Goal: Task Accomplishment & Management: Manage account settings

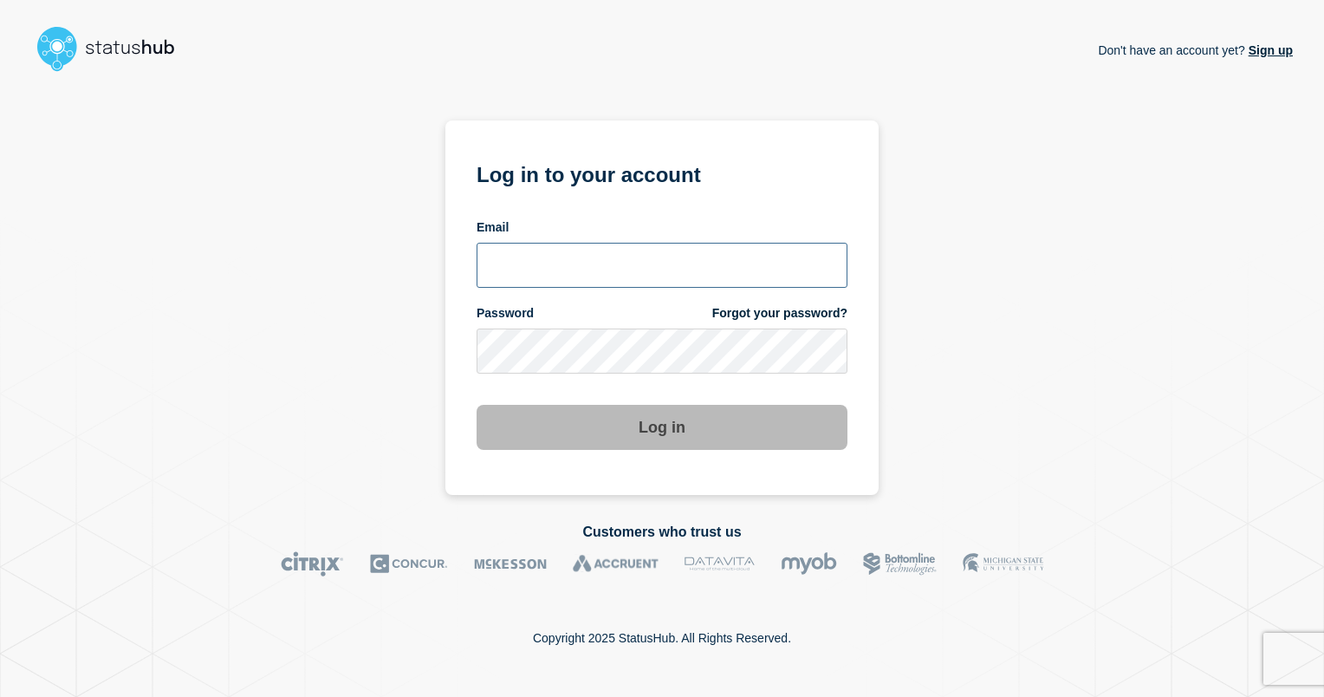
type input "ismaeel.kasper@kocho.co.uk"
click at [659, 405] on button "Log in" at bounding box center [662, 427] width 371 height 45
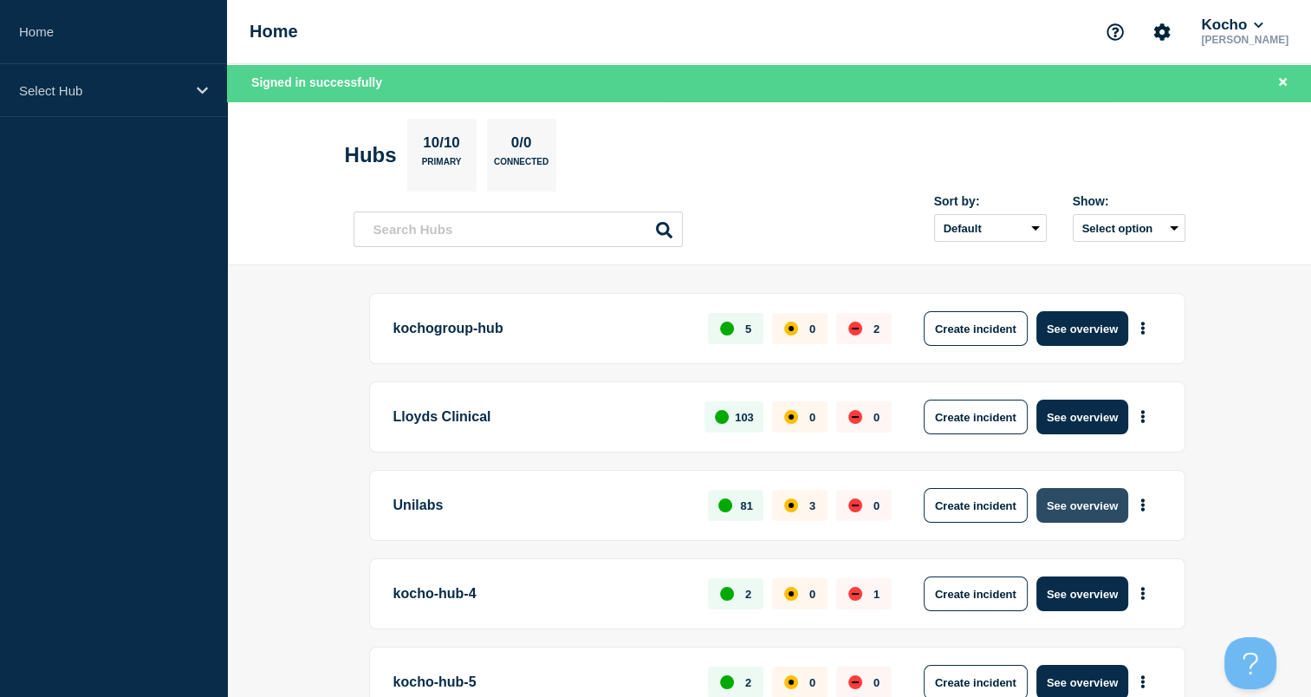
click at [1071, 501] on button "See overview" at bounding box center [1083, 505] width 92 height 35
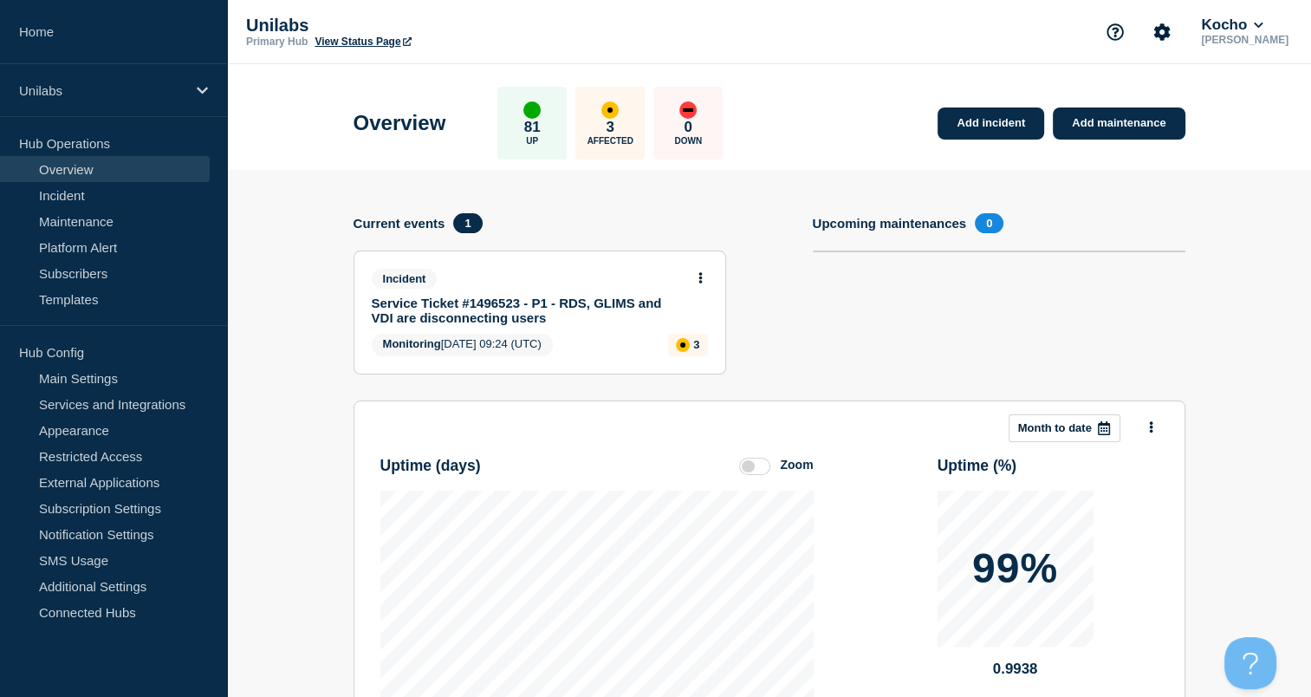
click at [552, 305] on link "Service Ticket #1496523 - P1 - RDS, GLIMS and VDI are disconnecting users" at bounding box center [528, 310] width 313 height 29
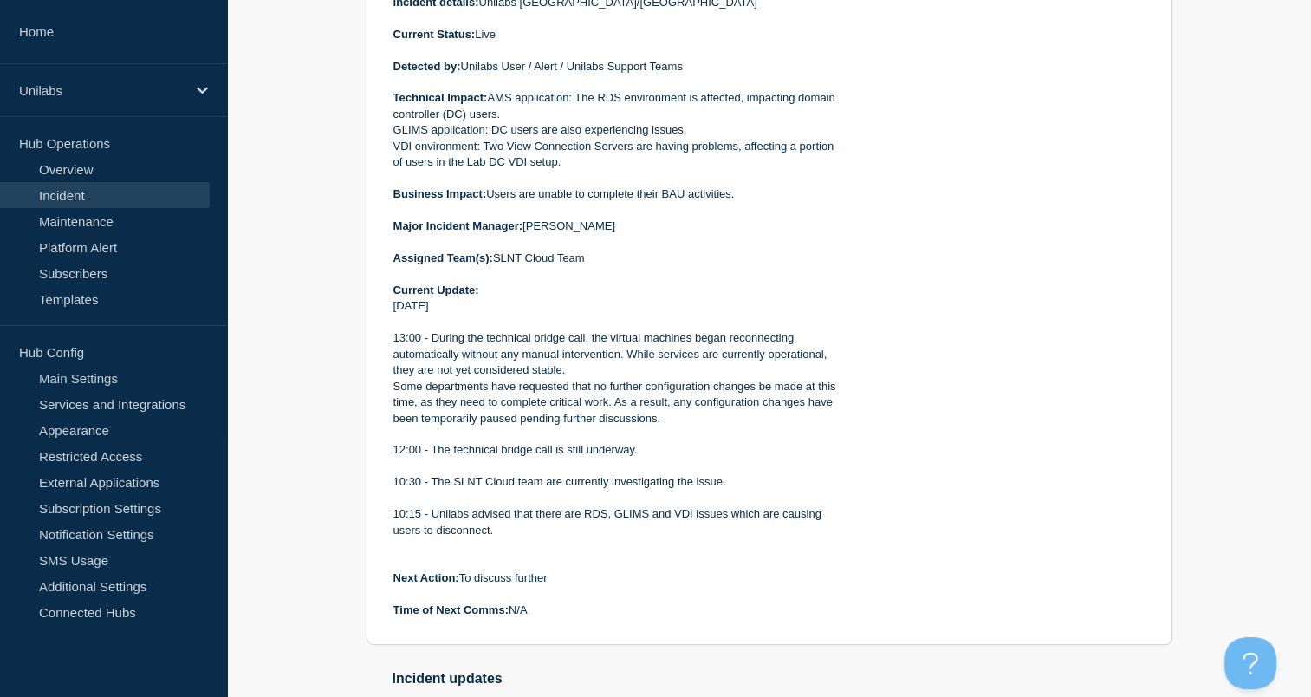
scroll to position [607, 0]
drag, startPoint x: 609, startPoint y: 368, endPoint x: 573, endPoint y: 375, distance: 37.2
click at [573, 381] on p "Some departments have requested that no further configuration changes be made a…" at bounding box center [617, 405] width 447 height 48
drag, startPoint x: 573, startPoint y: 375, endPoint x: 533, endPoint y: 408, distance: 51.7
click at [533, 408] on p "Some departments have requested that no further configuration changes be made a…" at bounding box center [617, 405] width 447 height 48
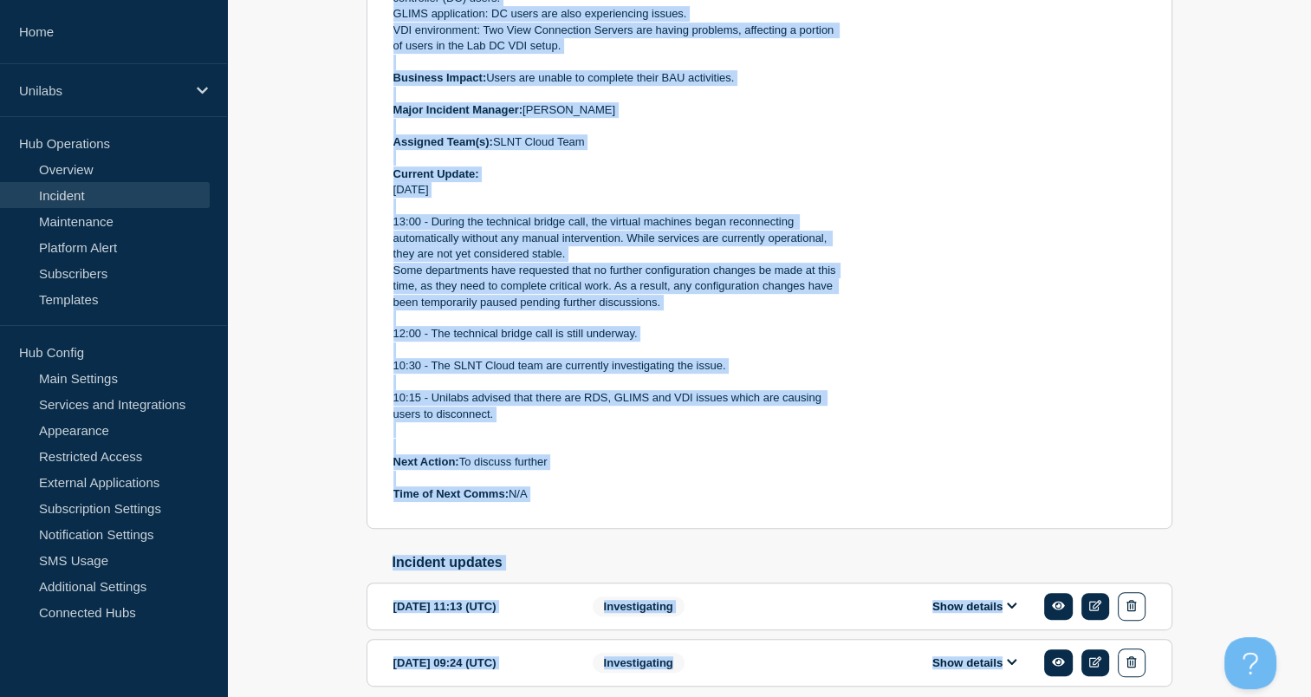
scroll to position [791, 0]
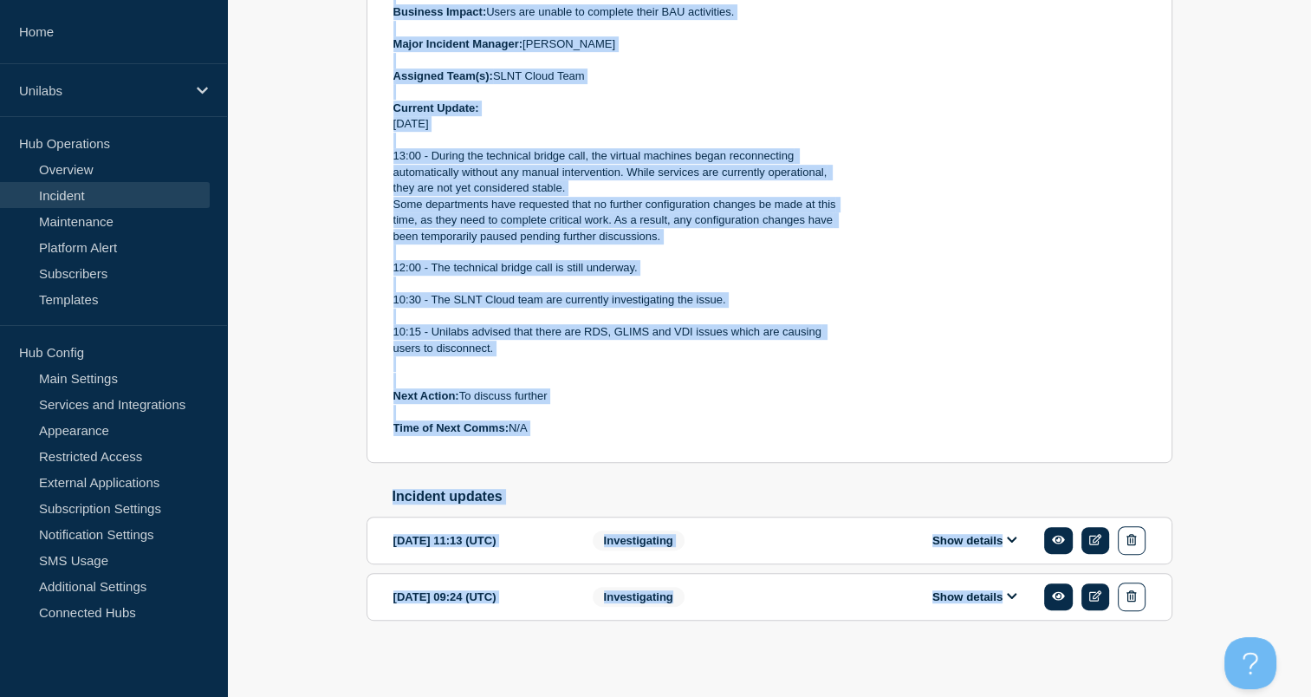
drag, startPoint x: 391, startPoint y: 211, endPoint x: 555, endPoint y: 430, distance: 273.7
click at [555, 430] on section "Monitoring Service Ticket #1496523 - P1 - RDS, GLIMS and VDI are disconnecting …" at bounding box center [770, 9] width 806 height 908
copy div "Incident Number: #1496523 Customer/Business Area Affected: Unilabs [GEOGRAPHIC_…"
click at [570, 421] on p "Time of Next Comms: N/A" at bounding box center [617, 428] width 447 height 16
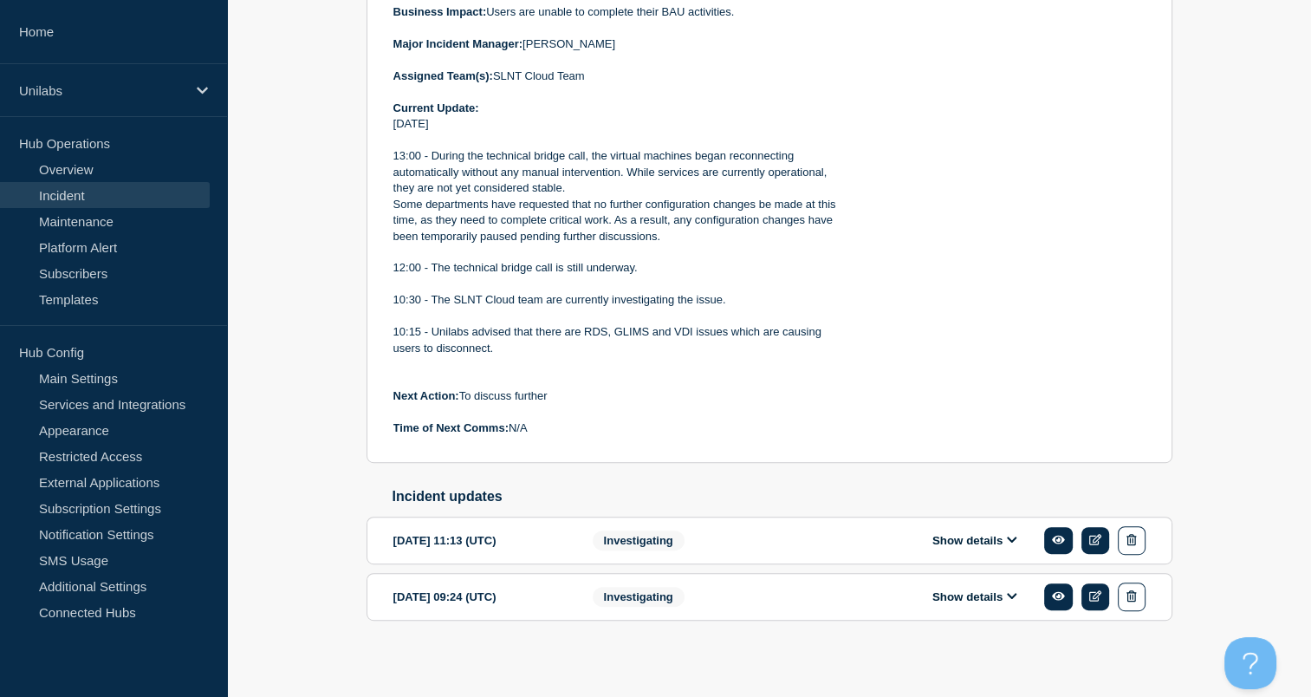
drag, startPoint x: 677, startPoint y: 366, endPoint x: 648, endPoint y: 371, distance: 29.1
click at [648, 373] on p at bounding box center [617, 381] width 447 height 16
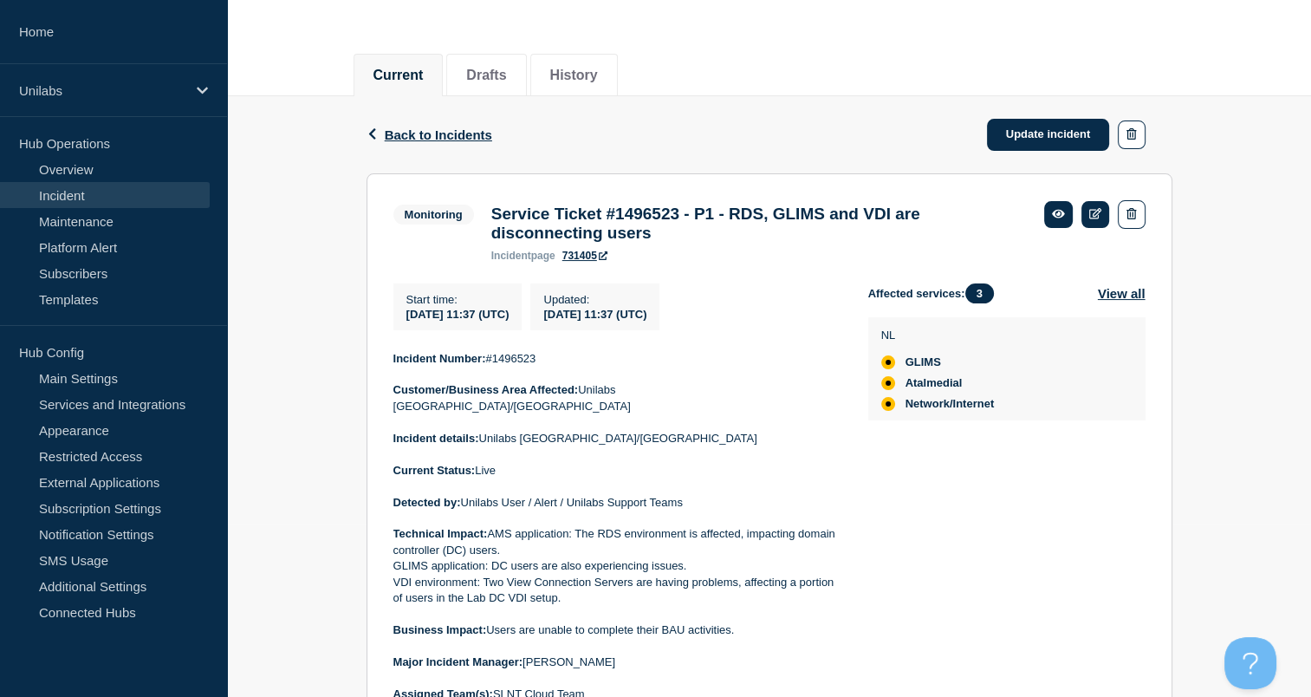
scroll to position [171, 0]
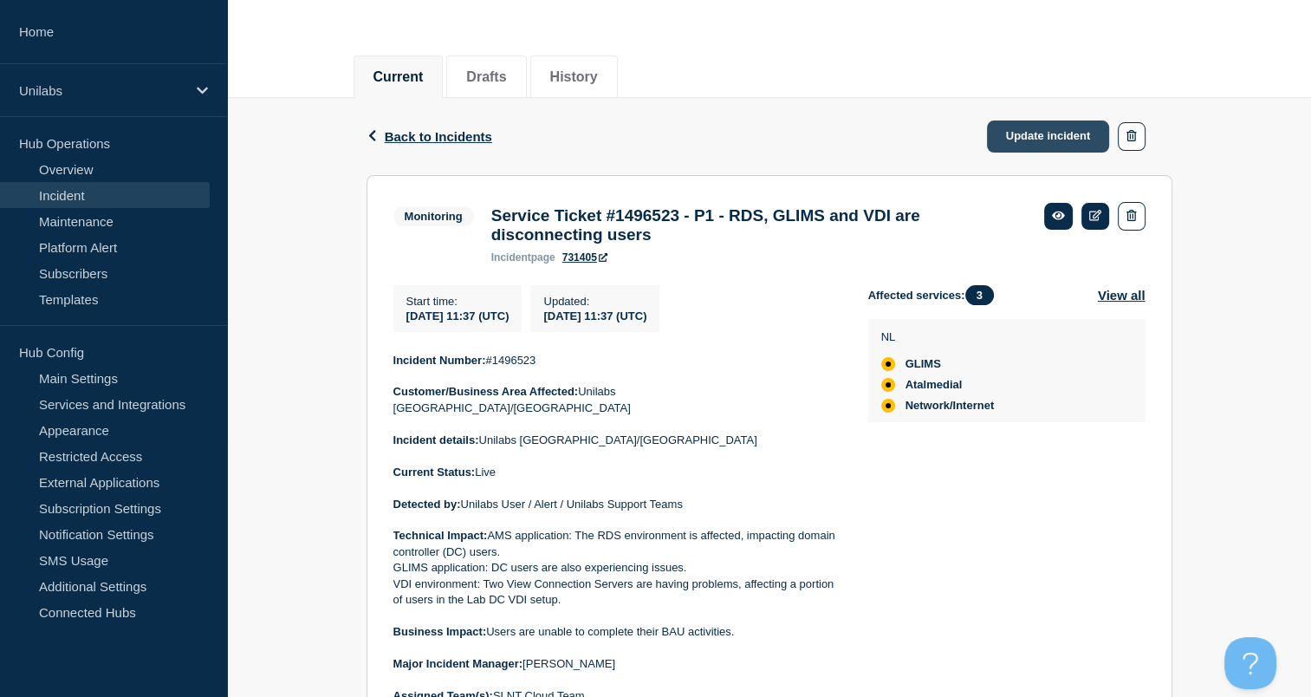
click at [1033, 127] on link "Update incident" at bounding box center [1048, 136] width 123 height 32
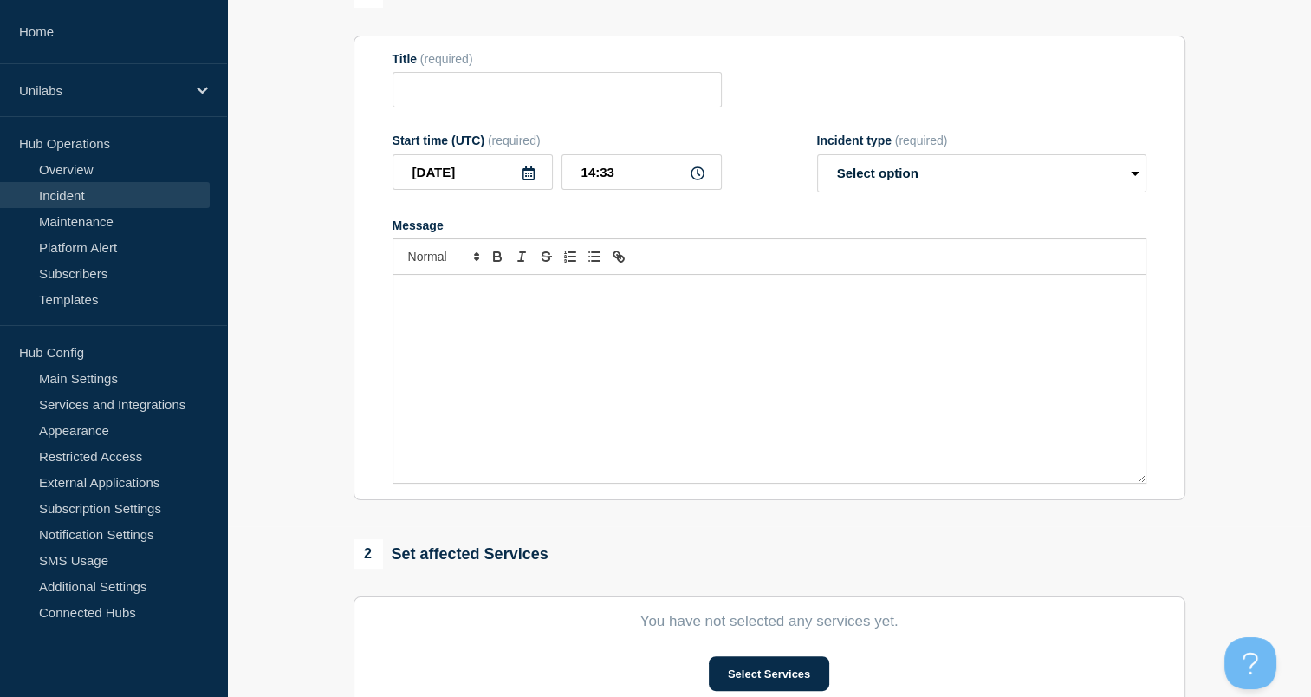
type input "Service Ticket #1496523 - P1 - RDS, GLIMS and VDI are disconnecting users"
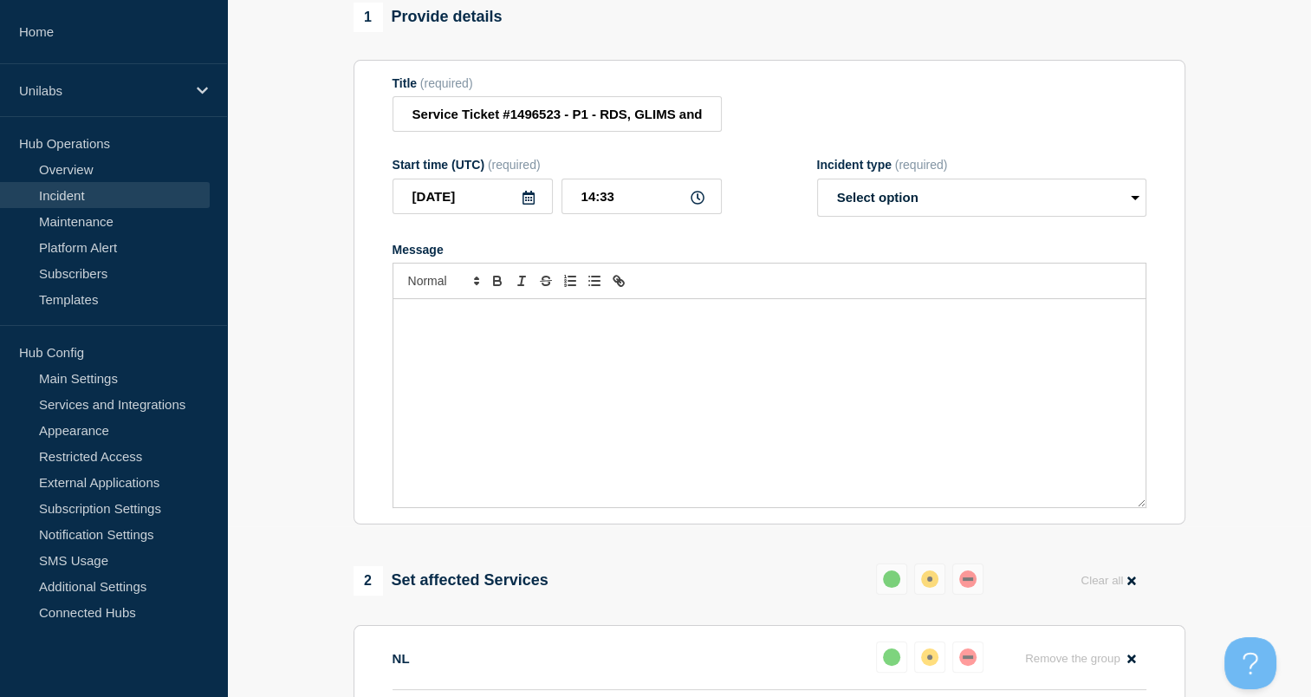
click at [662, 390] on div "Message" at bounding box center [770, 403] width 752 height 208
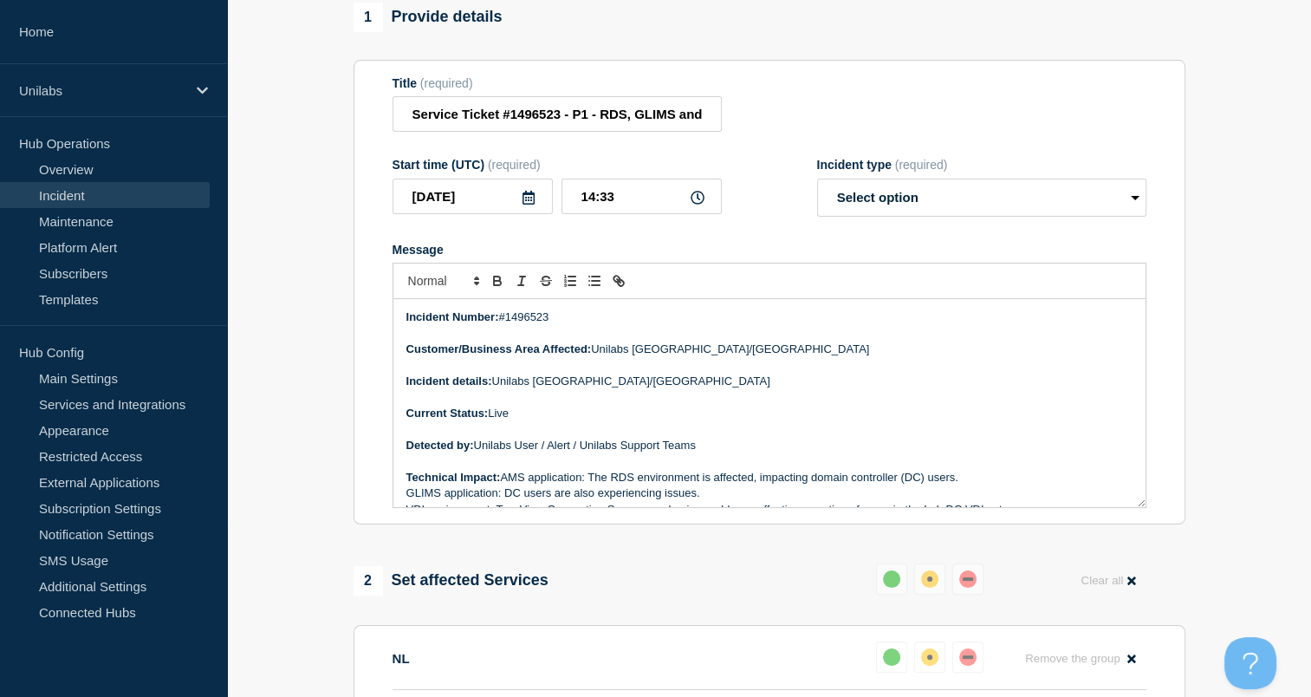
scroll to position [407, 0]
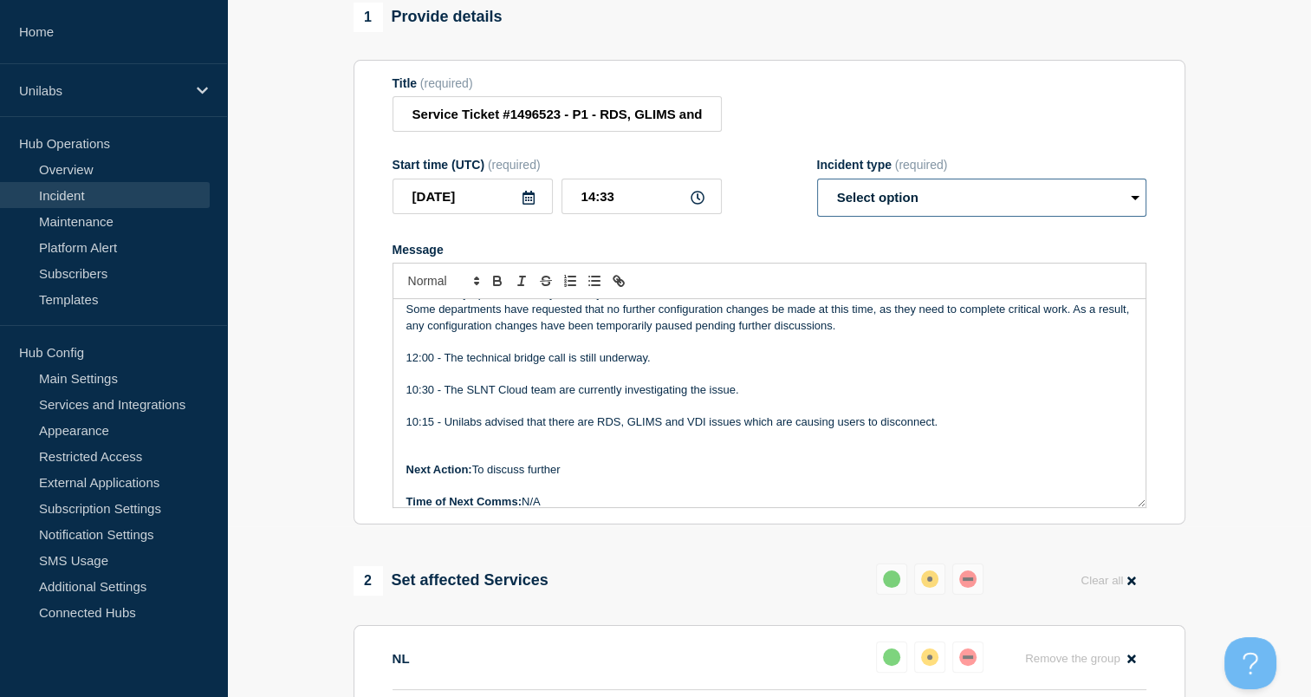
click at [902, 198] on select "Select option Investigating Identified Monitoring Resolved" at bounding box center [981, 198] width 329 height 38
select select "monitoring"
click at [817, 188] on select "Select option Investigating Identified Monitoring Resolved" at bounding box center [981, 198] width 329 height 38
click at [589, 413] on p "Message" at bounding box center [770, 406] width 726 height 16
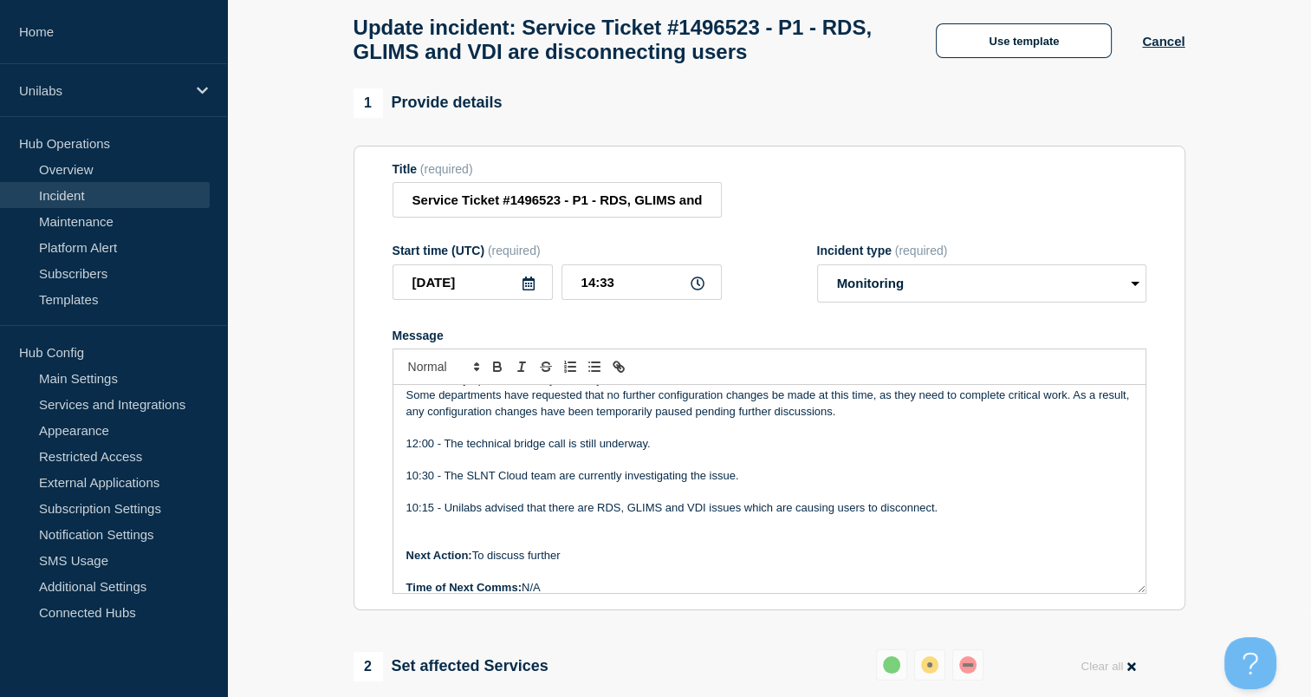
click at [548, 595] on p "Time of Next Comms: N/A" at bounding box center [770, 588] width 726 height 16
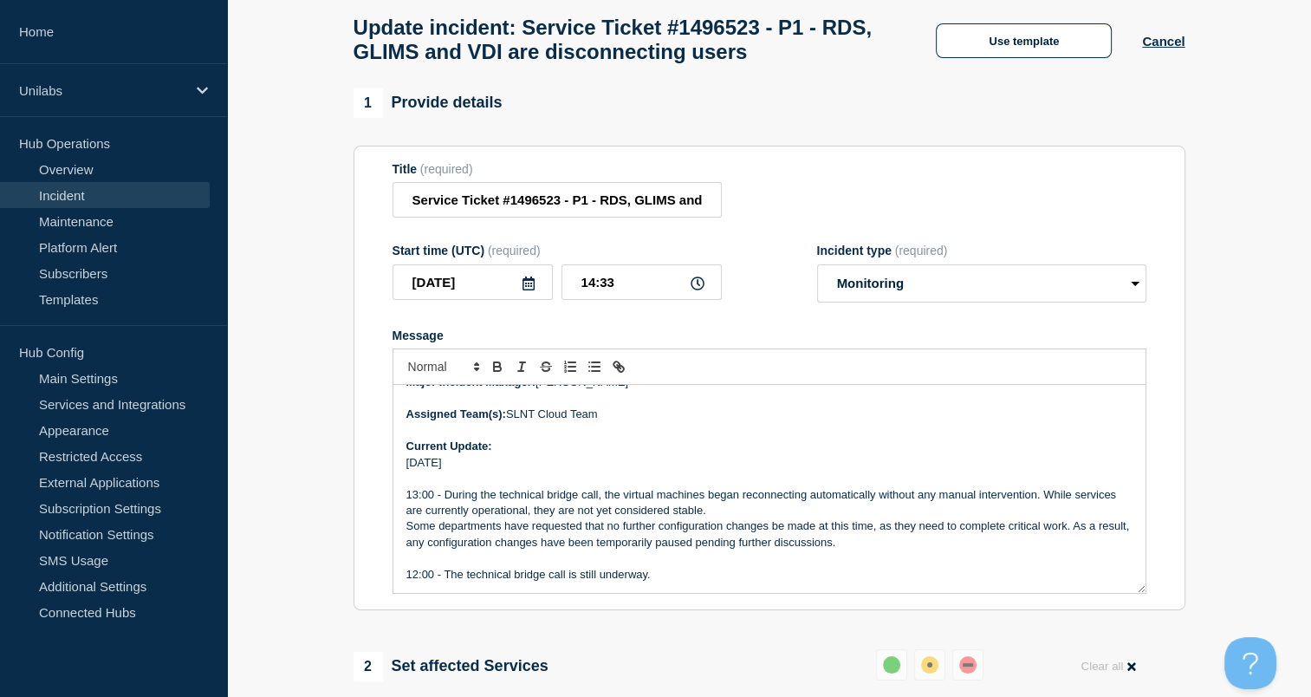
scroll to position [278, 0]
click at [508, 484] on p "Message" at bounding box center [770, 477] width 726 height 16
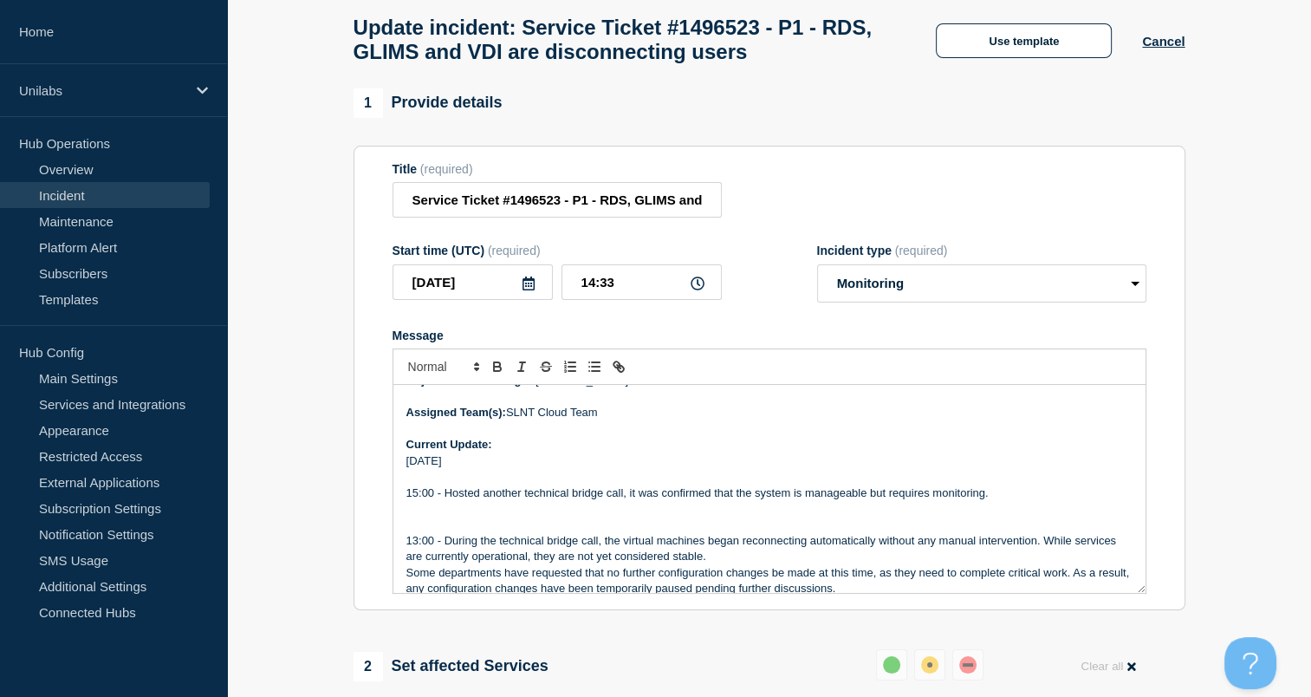
drag, startPoint x: 834, startPoint y: 557, endPoint x: 822, endPoint y: 557, distance: 12.1
click at [822, 557] on p "13:00 - During the technical bridge call, the virtual machines began reconnecti…" at bounding box center [770, 549] width 726 height 32
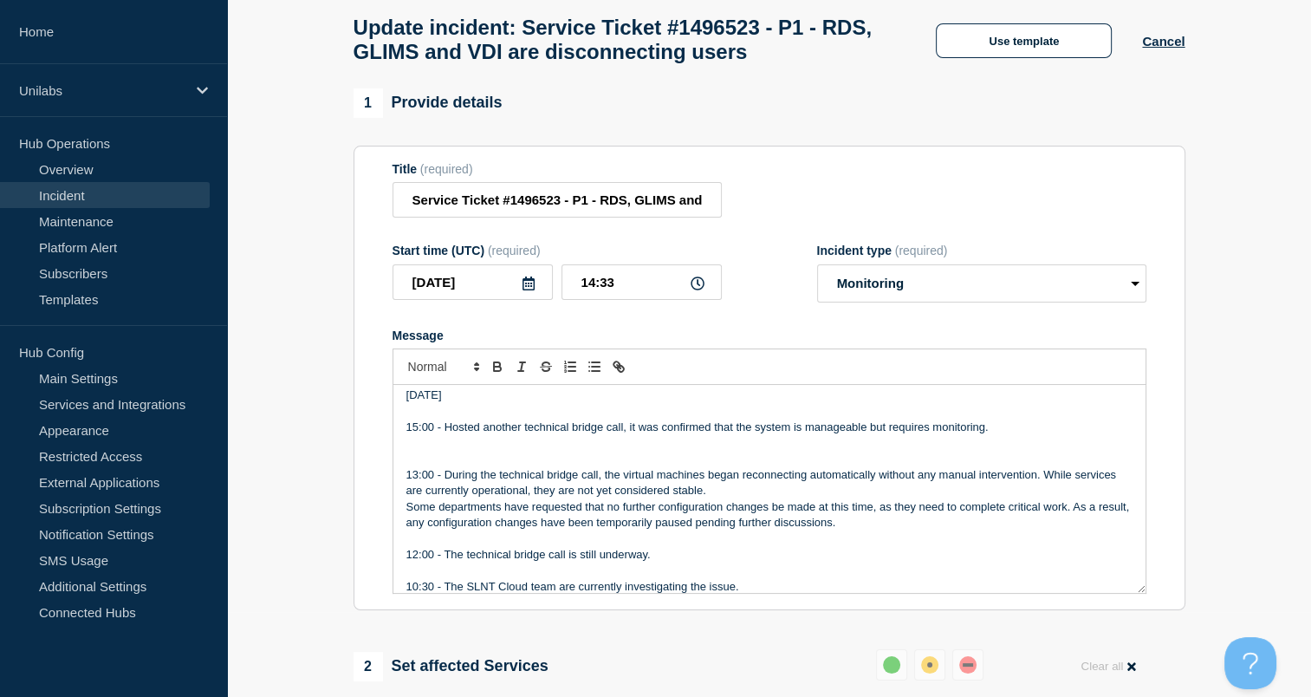
scroll to position [351, 0]
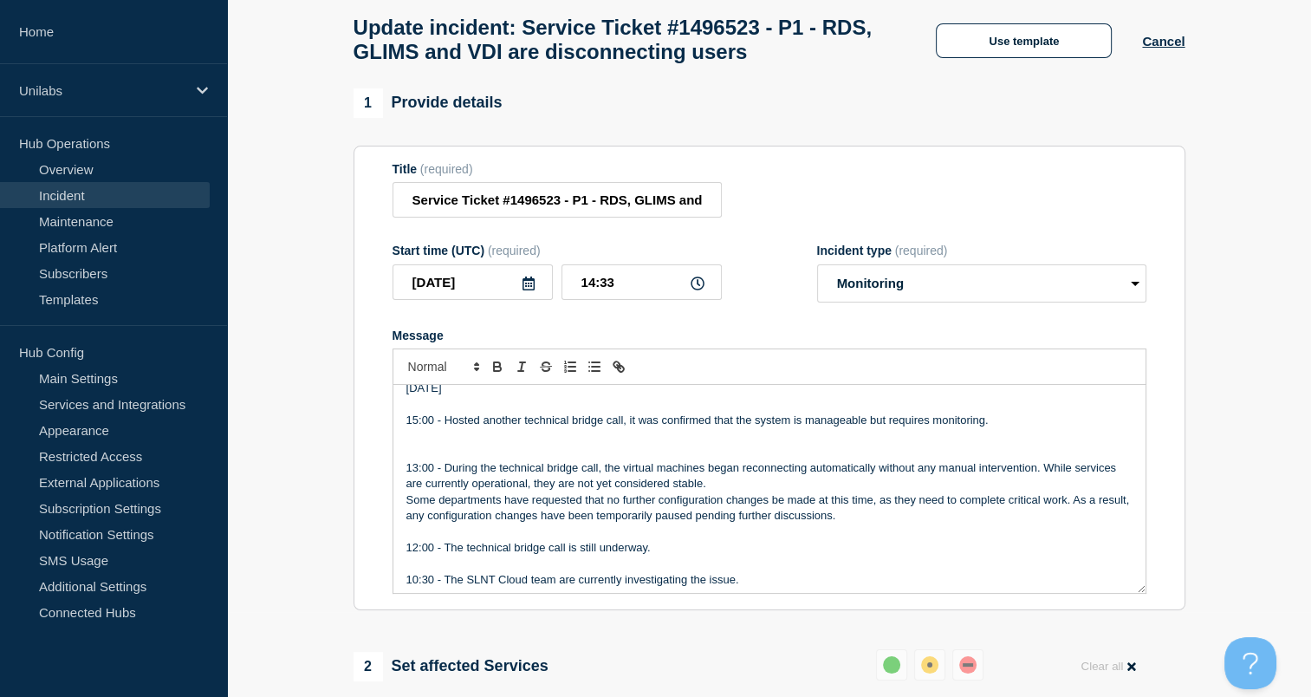
click at [865, 428] on p "15:00 - Hosted another technical bridge call, it was confirmed that the system …" at bounding box center [770, 421] width 726 height 16
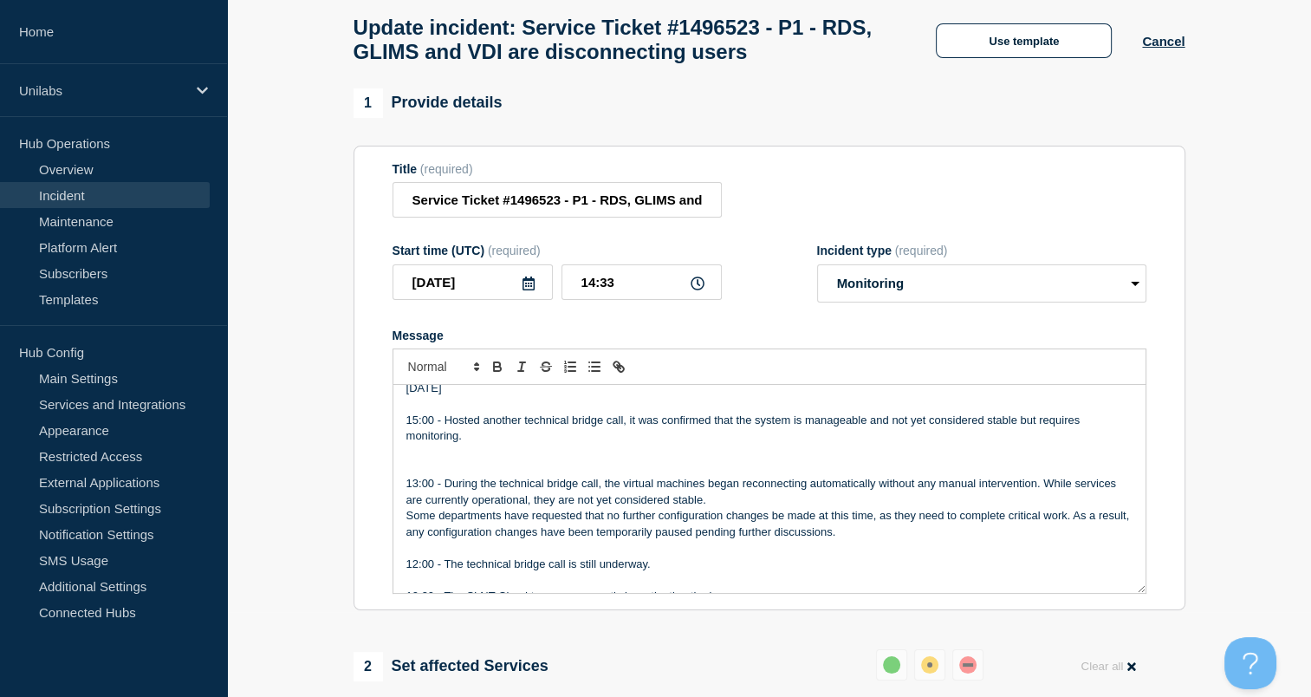
click at [589, 459] on p "Message" at bounding box center [770, 452] width 726 height 16
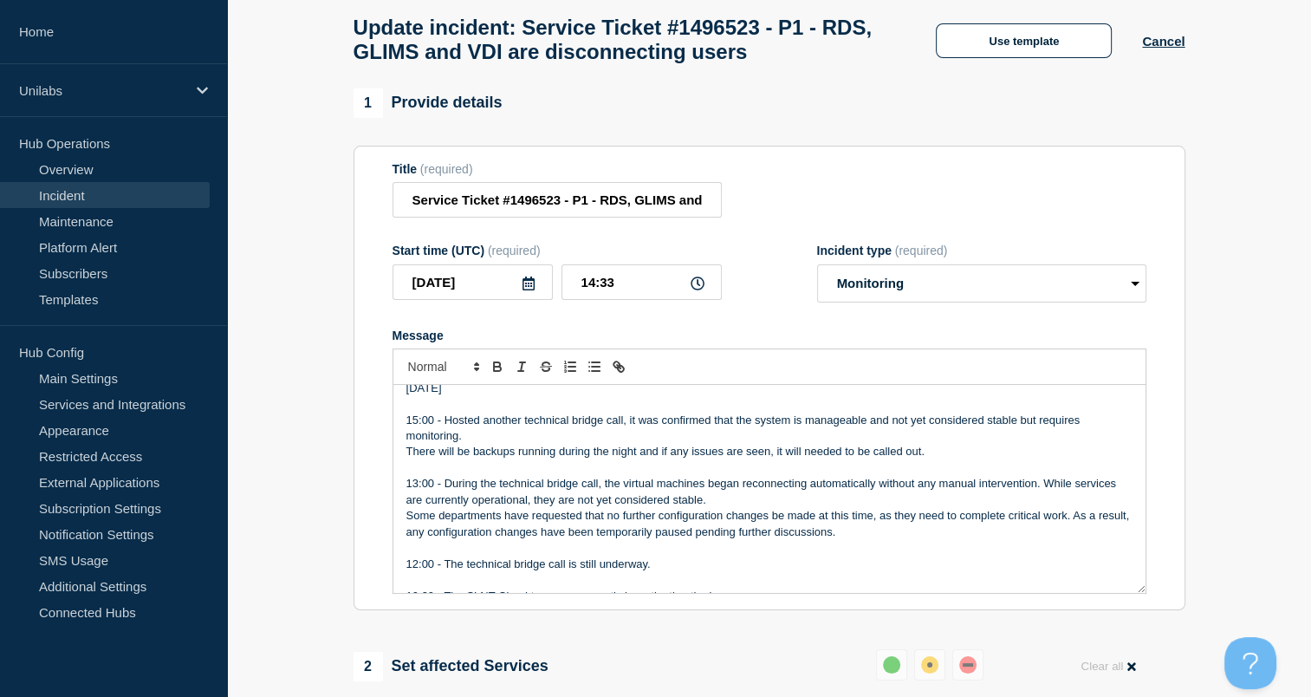
drag, startPoint x: 331, startPoint y: 445, endPoint x: 347, endPoint y: 450, distance: 16.4
drag, startPoint x: 926, startPoint y: 457, endPoint x: 775, endPoint y: 459, distance: 150.8
click at [775, 459] on p "There will be backups running during the night and if any issues are seen, it w…" at bounding box center [770, 452] width 726 height 16
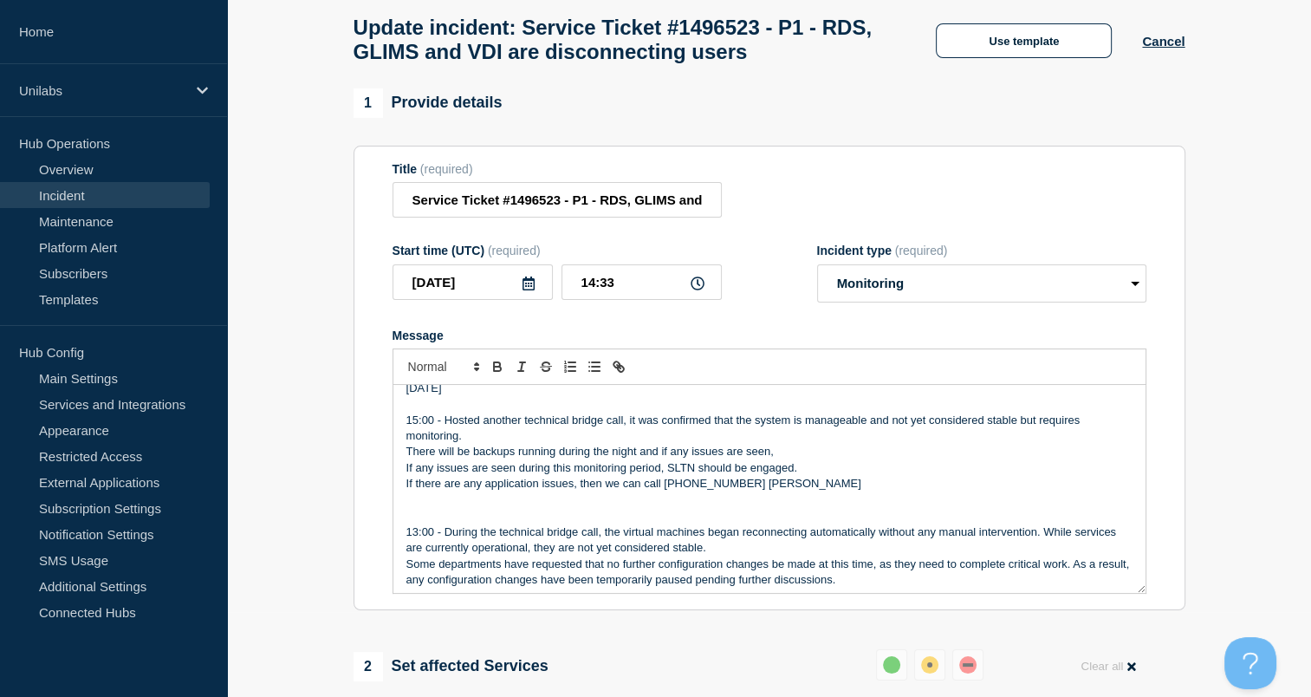
click at [778, 459] on p "There will be backups running during the night and if any issues are seen," at bounding box center [770, 452] width 726 height 16
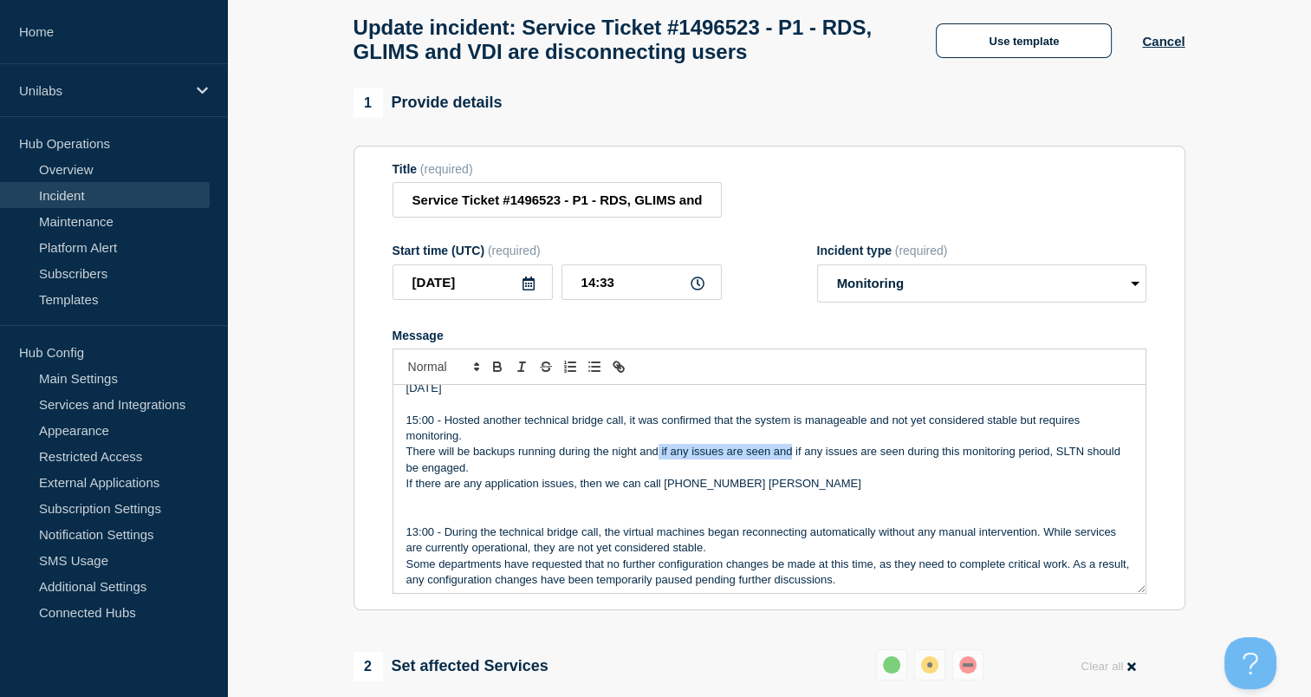
drag, startPoint x: 659, startPoint y: 458, endPoint x: 791, endPoint y: 461, distance: 132.7
click at [791, 461] on p "There will be backups running during the night and if any issues are seen and i…" at bounding box center [770, 460] width 726 height 32
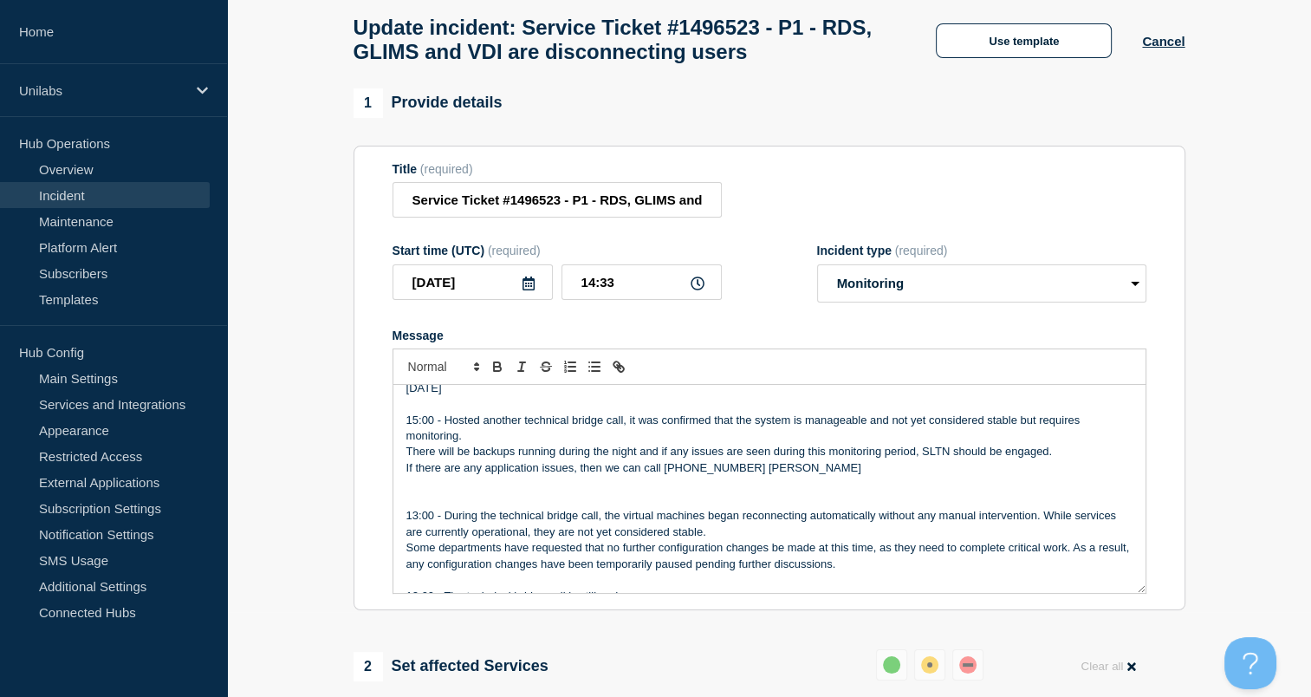
drag, startPoint x: 819, startPoint y: 478, endPoint x: 745, endPoint y: 475, distance: 74.6
click at [745, 475] on p "If there are any application issues, then we can call [PHONE_NUMBER] [PERSON_NA…" at bounding box center [770, 468] width 726 height 16
copy p "[PERSON_NAME]"
drag, startPoint x: 829, startPoint y: 474, endPoint x: 412, endPoint y: 475, distance: 416.9
click at [412, 475] on p "If there are any application issues, then we can call [PHONE_NUMBER] [PERSON_NA…" at bounding box center [770, 468] width 726 height 16
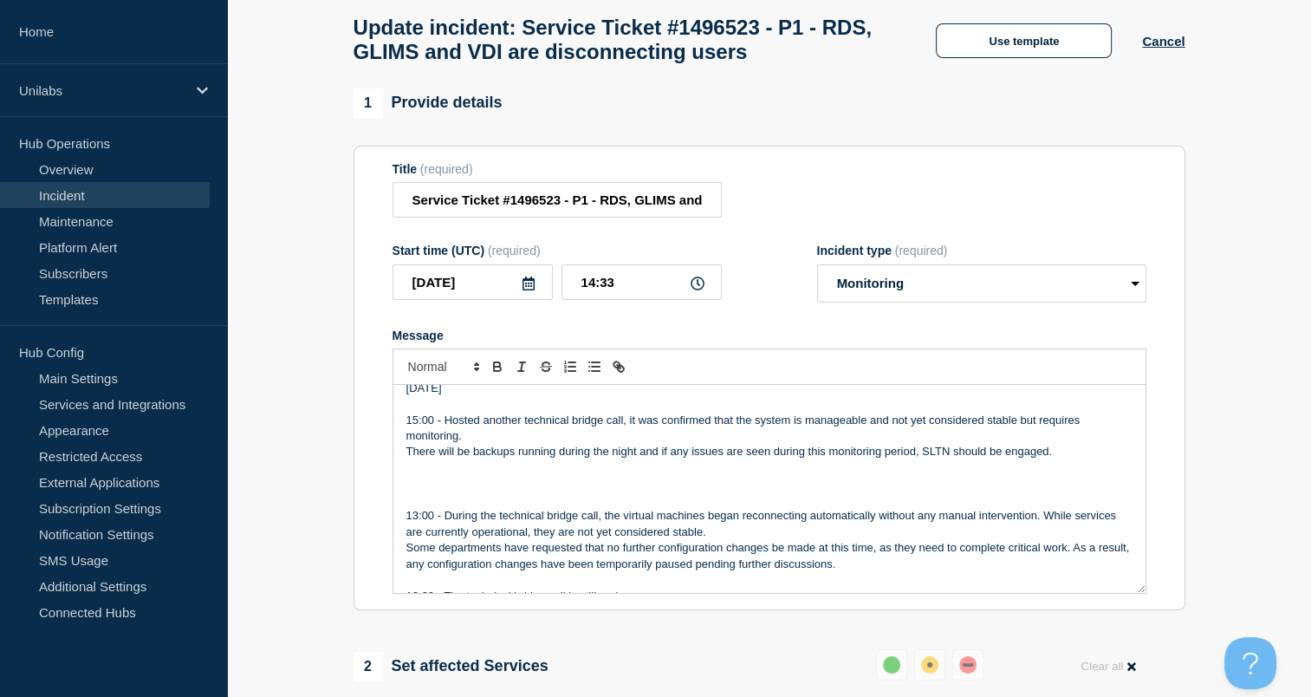
click at [402, 484] on div "Incident Number: #1496523 Customer/Business Area Affected: Unilabs [GEOGRAPHIC_…" at bounding box center [770, 489] width 752 height 208
drag, startPoint x: 629, startPoint y: 426, endPoint x: 993, endPoint y: 482, distance: 368.3
click at [993, 482] on div "Incident Number: #1496523 Customer/Business Area Affected: Unilabs [GEOGRAPHIC_…" at bounding box center [770, 489] width 752 height 208
copy div "it was confirmed that the system is manageable and not yet considered stable bu…"
click at [940, 503] on p "Message" at bounding box center [770, 500] width 726 height 16
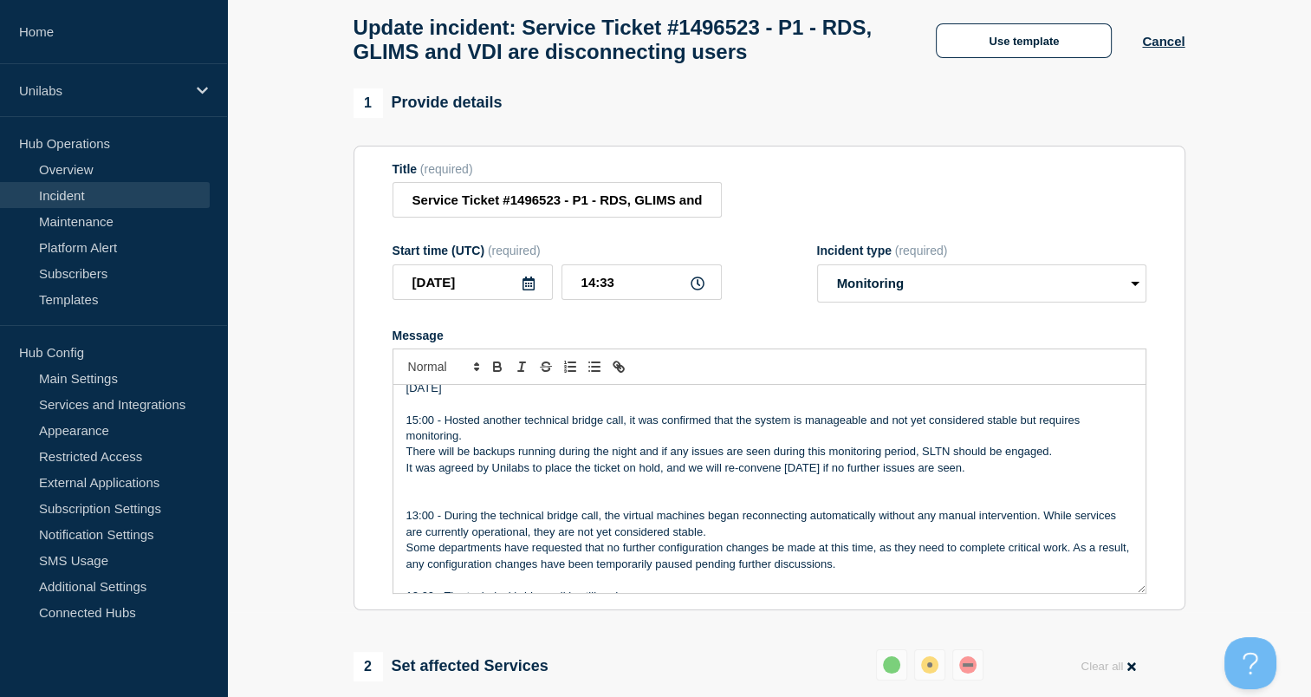
click at [459, 445] on p "15:00 - Hosted another technical bridge call, it was confirmed that the system …" at bounding box center [770, 429] width 726 height 32
drag, startPoint x: 631, startPoint y: 429, endPoint x: 979, endPoint y: 478, distance: 351.1
click at [979, 478] on div "Incident Number: #1496523 Customer/Business Area Affected: Unilabs [GEOGRAPHIC_…" at bounding box center [770, 489] width 752 height 208
click at [628, 470] on p "It was agreed by Unilabs to place the ticket on hold, and we will re-convene [D…" at bounding box center [770, 468] width 726 height 16
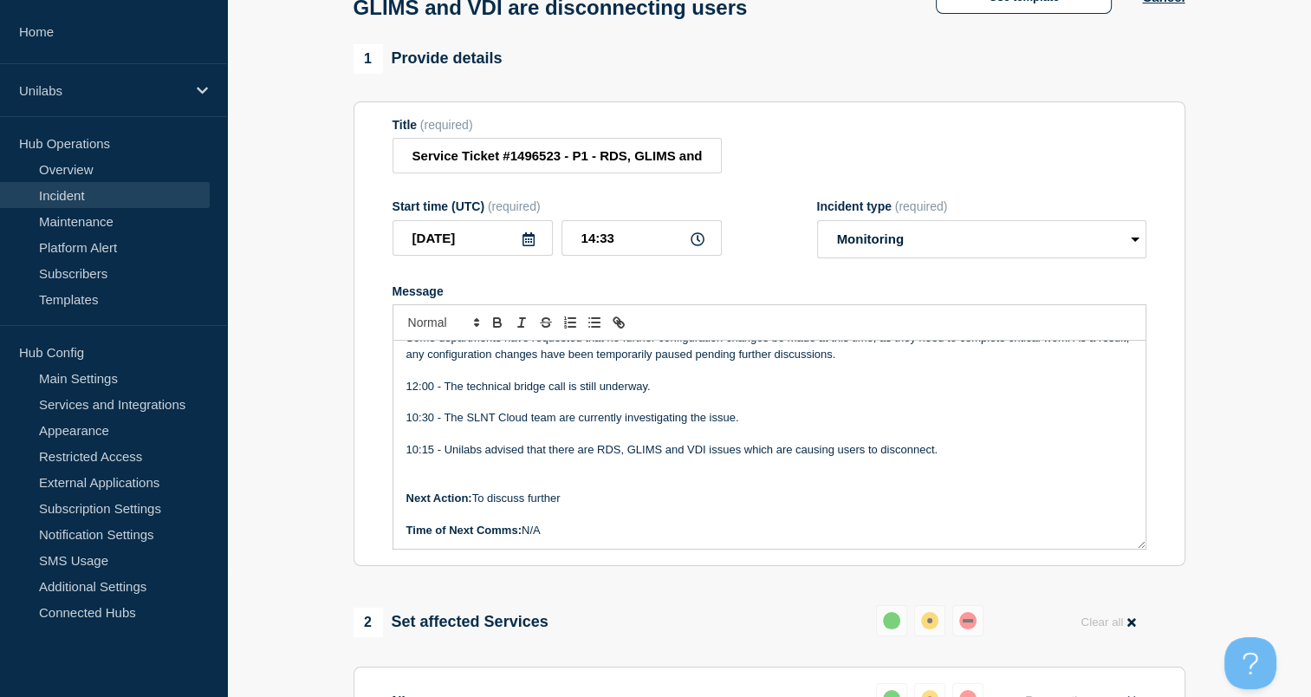
scroll to position [32, 0]
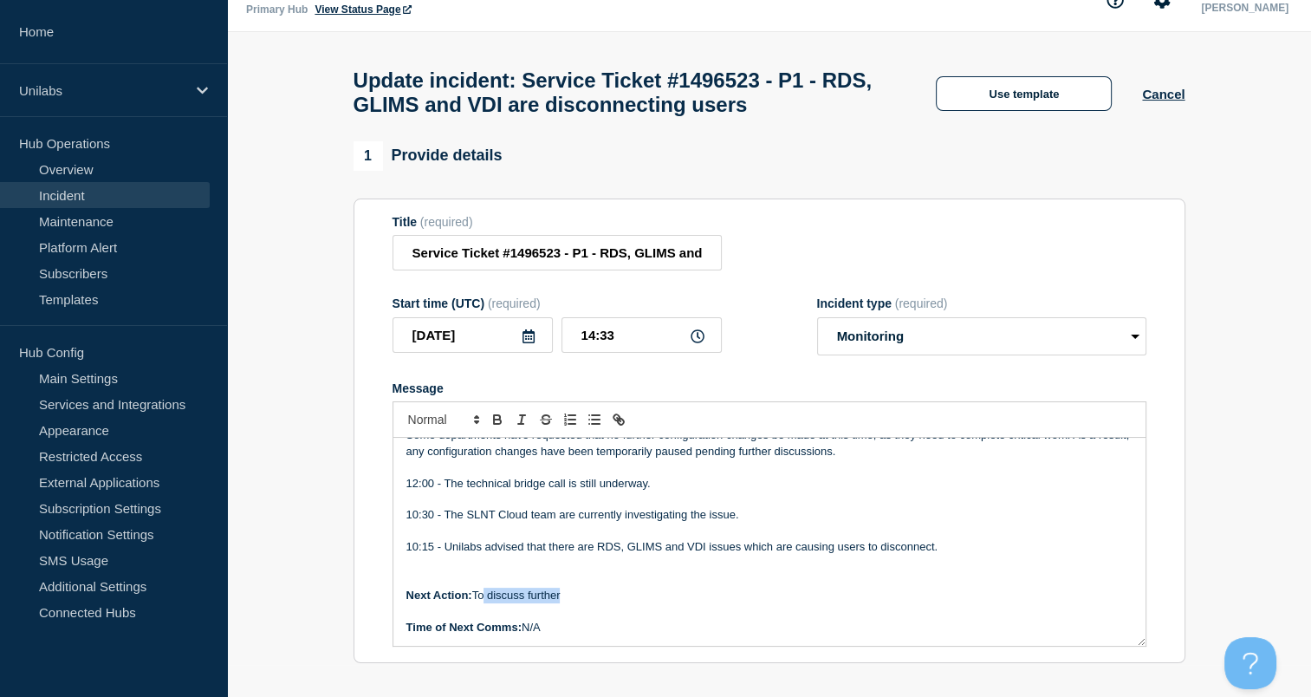
drag, startPoint x: 569, startPoint y: 600, endPoint x: 483, endPoint y: 607, distance: 86.1
click at [483, 603] on p "Next Action: To discuss further" at bounding box center [770, 596] width 726 height 16
click at [704, 587] on p "Message" at bounding box center [770, 579] width 726 height 16
drag, startPoint x: 576, startPoint y: 605, endPoint x: 475, endPoint y: 608, distance: 100.6
click at [475, 603] on p "Next Action: To discuss further" at bounding box center [770, 596] width 726 height 16
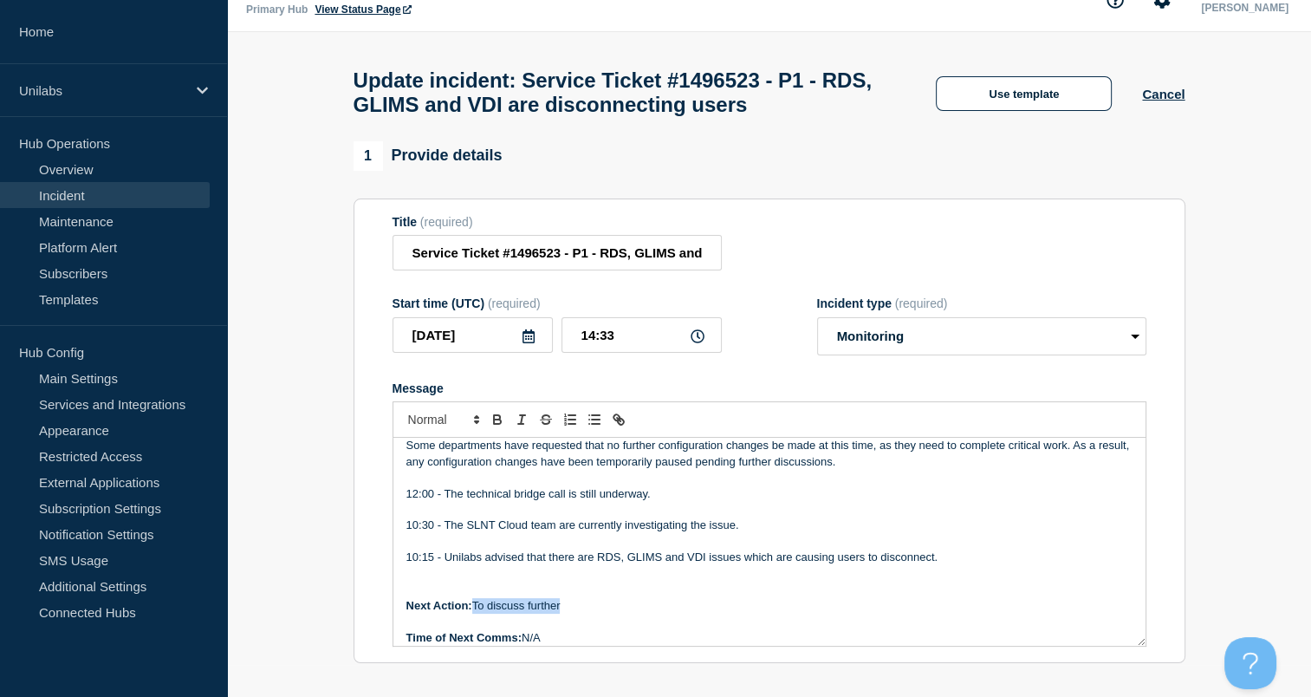
scroll to position [506, 0]
drag, startPoint x: 477, startPoint y: 613, endPoint x: 618, endPoint y: 613, distance: 141.3
click at [618, 613] on p "Next Action: Stability to be moniotored" at bounding box center [770, 606] width 726 height 16
click at [674, 533] on p "10:30 - The SLNT Cloud team are currently investigating the issue." at bounding box center [770, 525] width 726 height 16
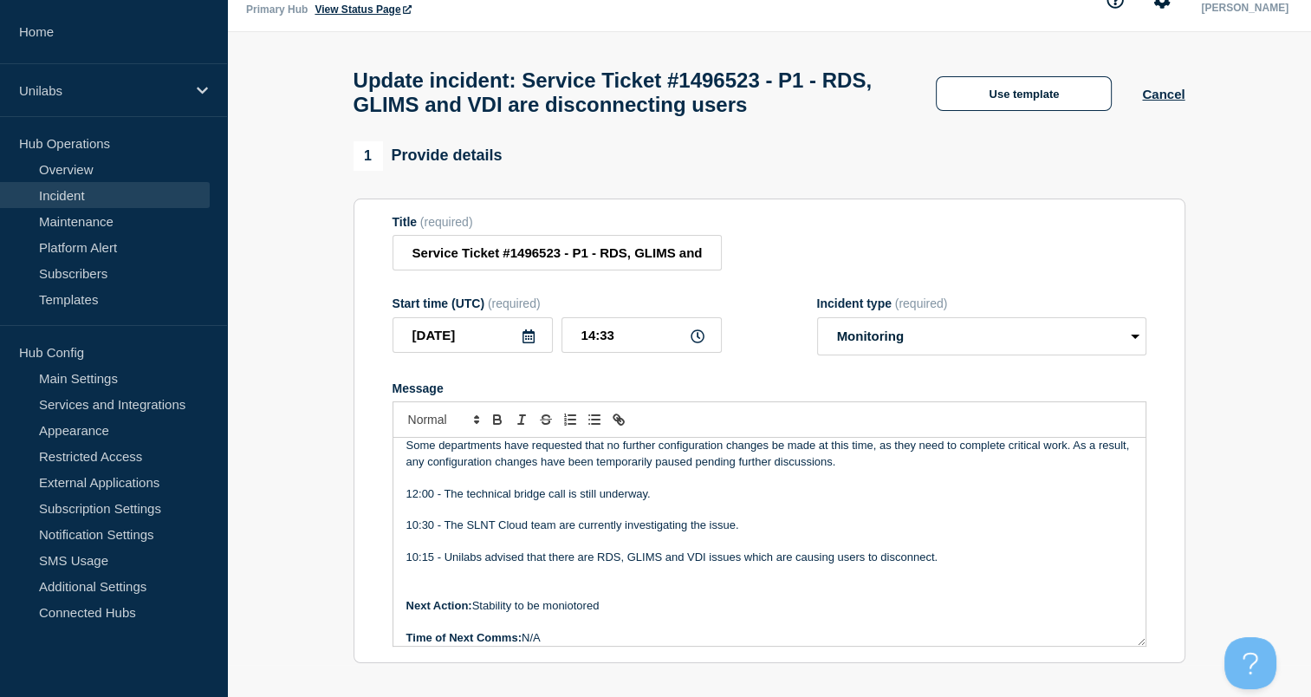
drag, startPoint x: 726, startPoint y: 559, endPoint x: 668, endPoint y: 576, distance: 60.6
click at [668, 576] on div "Incident Number: #1496523 Customer/Business Area Affected: Unilabs [GEOGRAPHIC_…" at bounding box center [770, 542] width 752 height 208
click at [603, 646] on p "Time of Next Comms: N/A" at bounding box center [770, 638] width 726 height 16
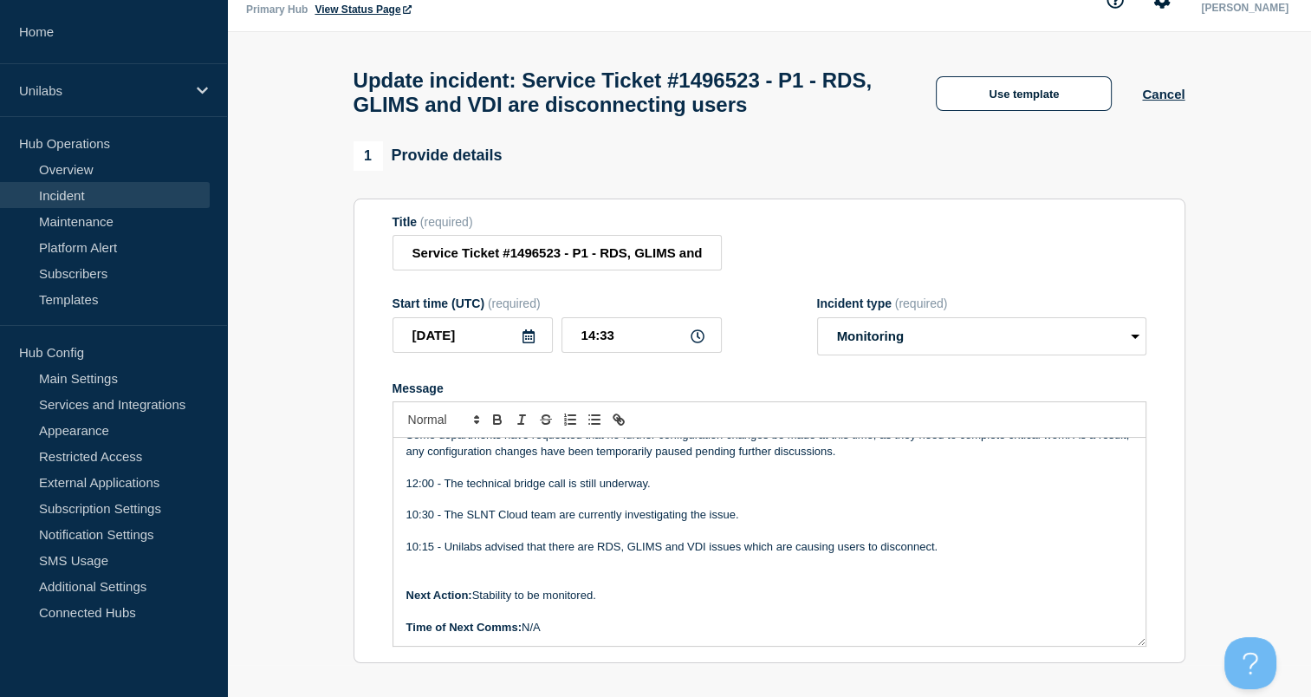
click at [569, 635] on p "Time of Next Comms: N/A" at bounding box center [770, 628] width 726 height 16
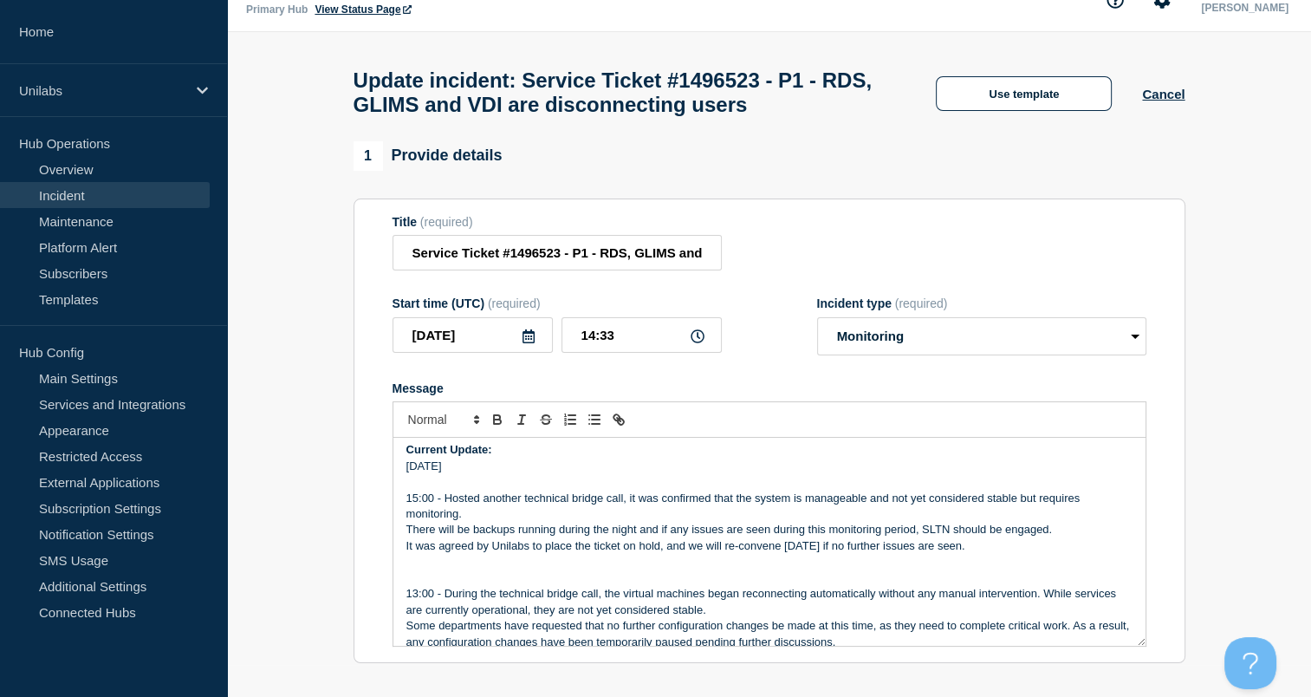
scroll to position [326, 0]
click at [574, 597] on p "13:00 - During the technical bridge call, the virtual machines began reconnecti…" at bounding box center [770, 602] width 726 height 32
click at [362, 592] on section "Title (required) Service Ticket #1496523 - P1 - RDS, GLIMS and VDI are disconne…" at bounding box center [770, 430] width 832 height 465
click at [93, 677] on aside "Home Unilabs Hub Operations Overview Incident Maintenance Platform Alert Subscr…" at bounding box center [113, 348] width 227 height 697
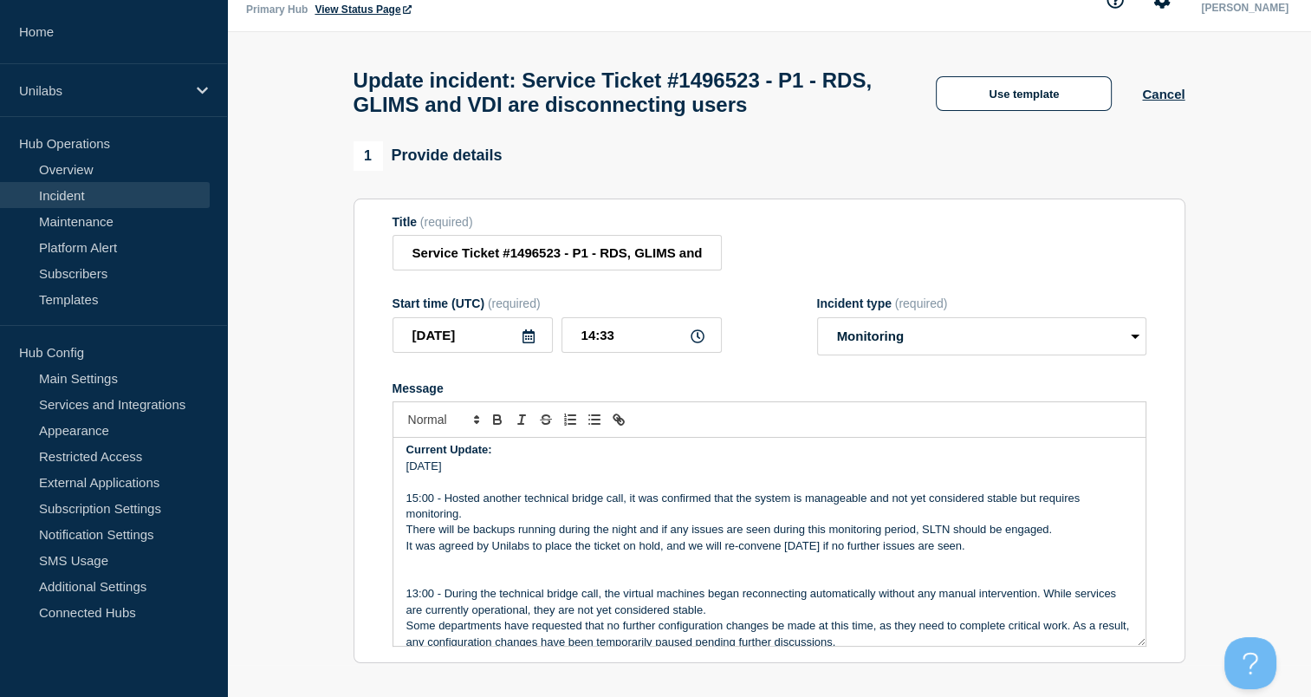
click at [836, 569] on p "Message" at bounding box center [770, 562] width 726 height 16
click at [166, 657] on aside "Home Unilabs Hub Operations Overview Incident Maintenance Platform Alert Subscr…" at bounding box center [113, 348] width 227 height 697
click at [505, 600] on p "13:00 - During the technical bridge call, the virtual machines began reconnecti…" at bounding box center [770, 602] width 726 height 32
drag, startPoint x: 589, startPoint y: 576, endPoint x: 543, endPoint y: 574, distance: 45.1
click at [543, 569] on p "Message" at bounding box center [770, 562] width 726 height 16
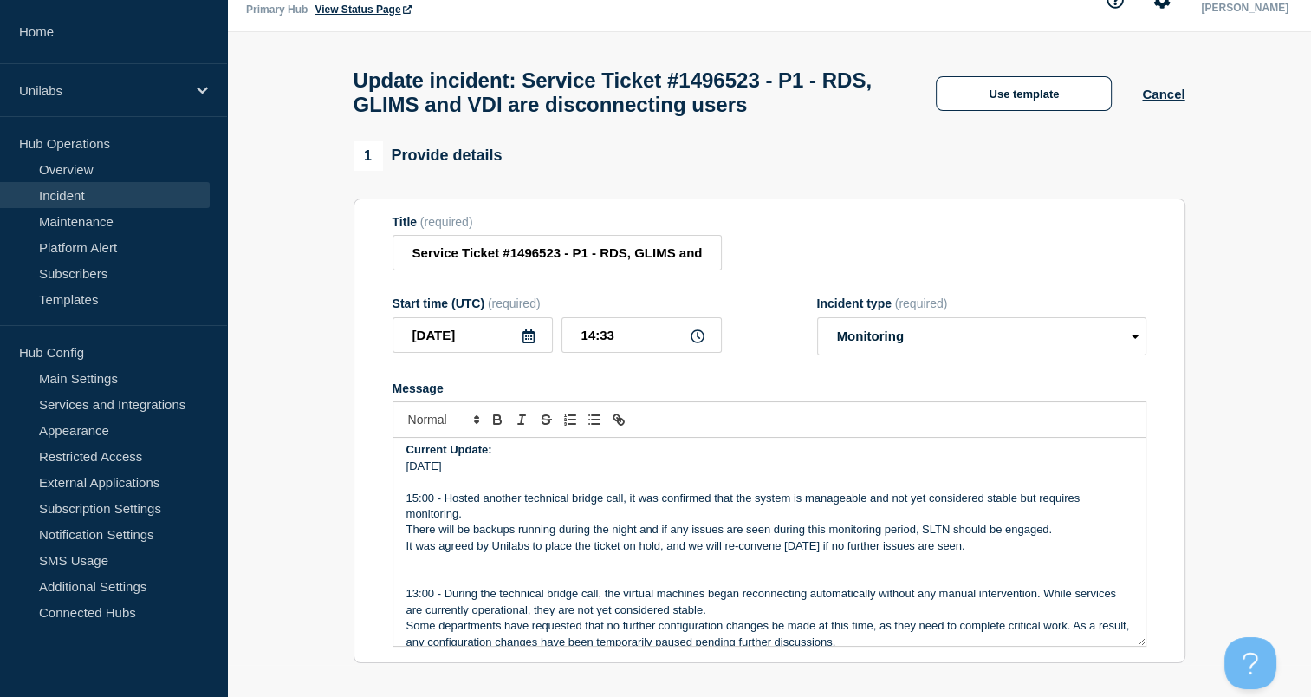
drag, startPoint x: 567, startPoint y: 558, endPoint x: 551, endPoint y: 561, distance: 15.8
click at [551, 554] on p "It was agreed by Unilabs to place the ticket on hold, and we will re-convene [D…" at bounding box center [770, 546] width 726 height 16
click at [829, 554] on p "It was agreed by Unilabs to place the ticket on hold, and we will re-convene [D…" at bounding box center [770, 546] width 726 height 16
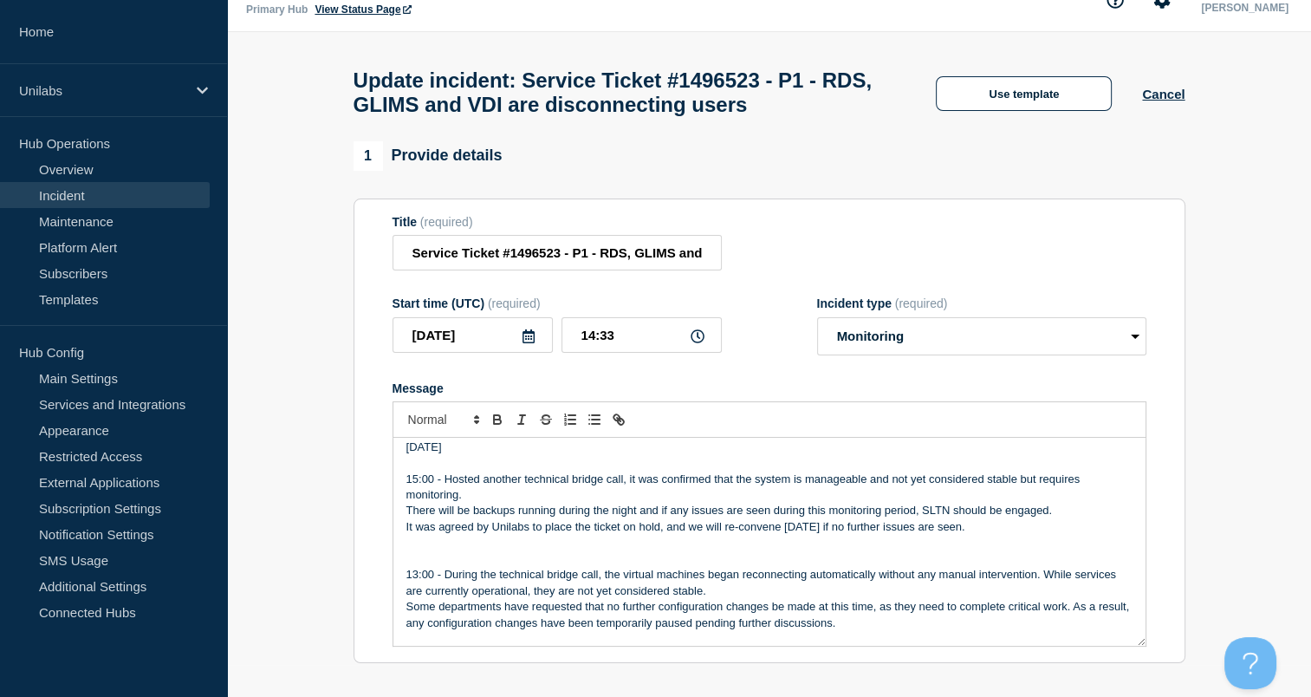
scroll to position [346, 0]
click at [773, 550] on p "Message" at bounding box center [770, 542] width 726 height 16
drag, startPoint x: 759, startPoint y: 487, endPoint x: 709, endPoint y: 524, distance: 62.1
click at [709, 517] on p "There will be backups running during the night and if any issues are seen durin…" at bounding box center [770, 510] width 726 height 16
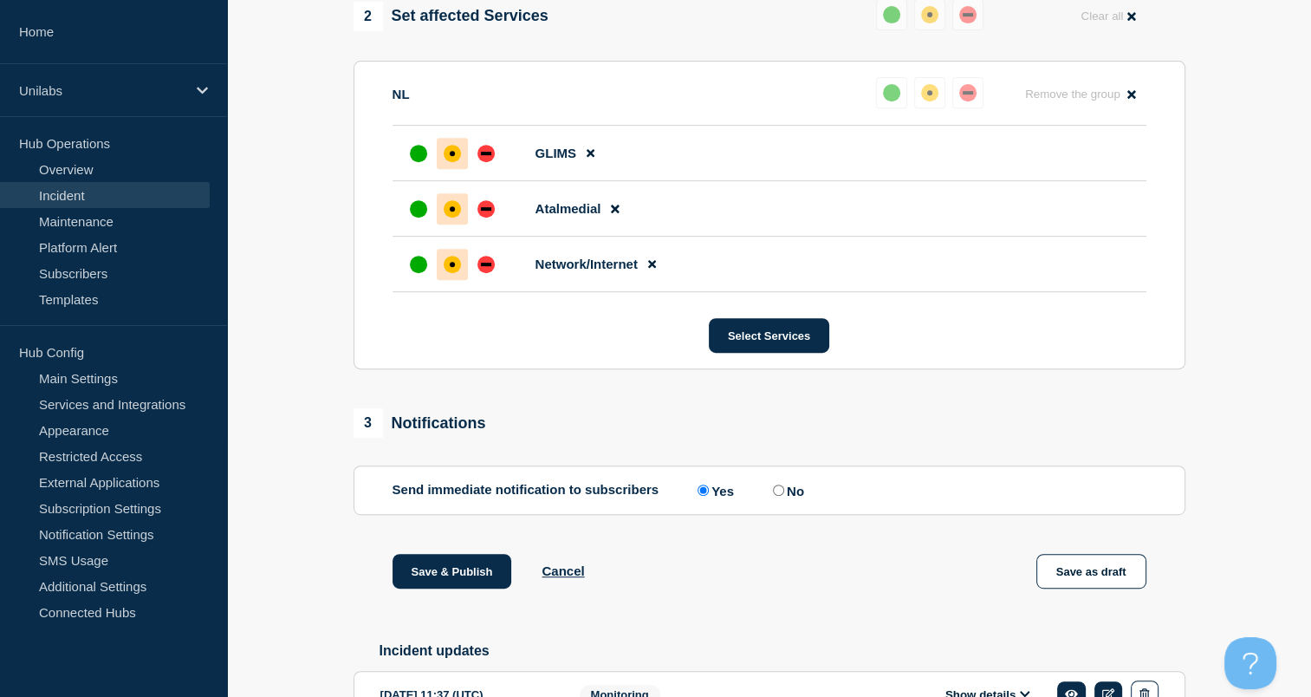
scroll to position [742, 0]
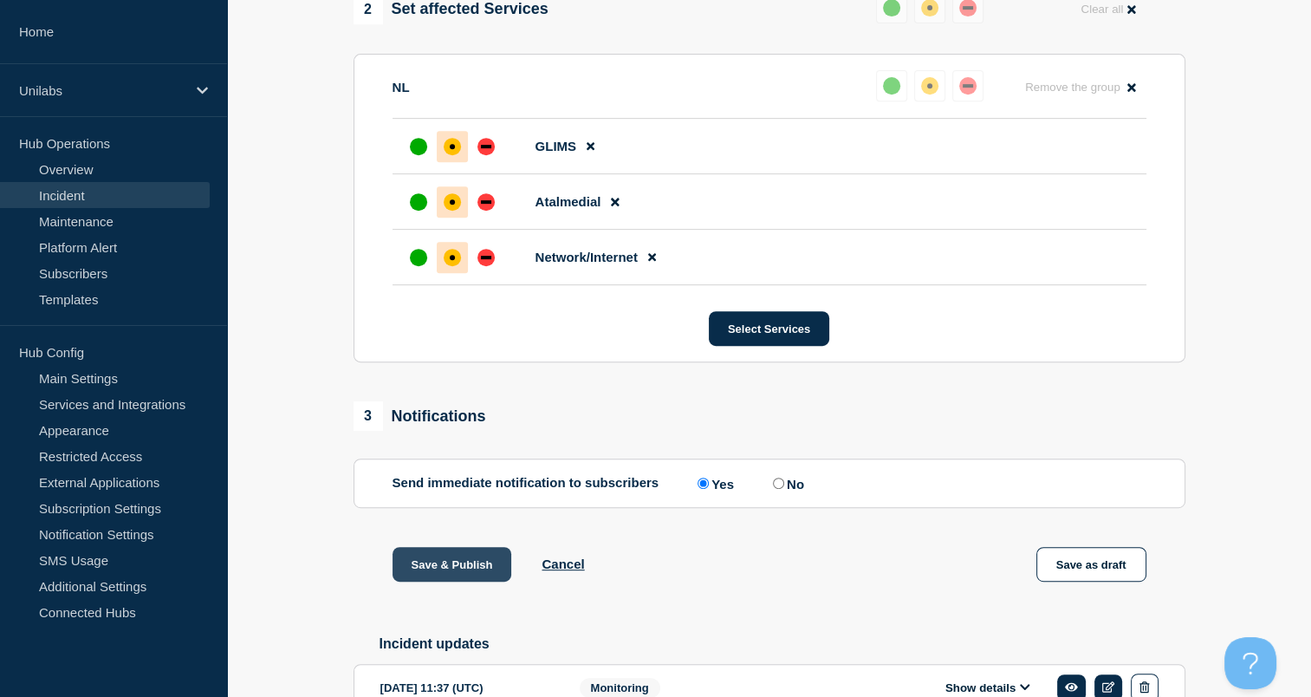
click at [430, 567] on button "Save & Publish" at bounding box center [453, 564] width 120 height 35
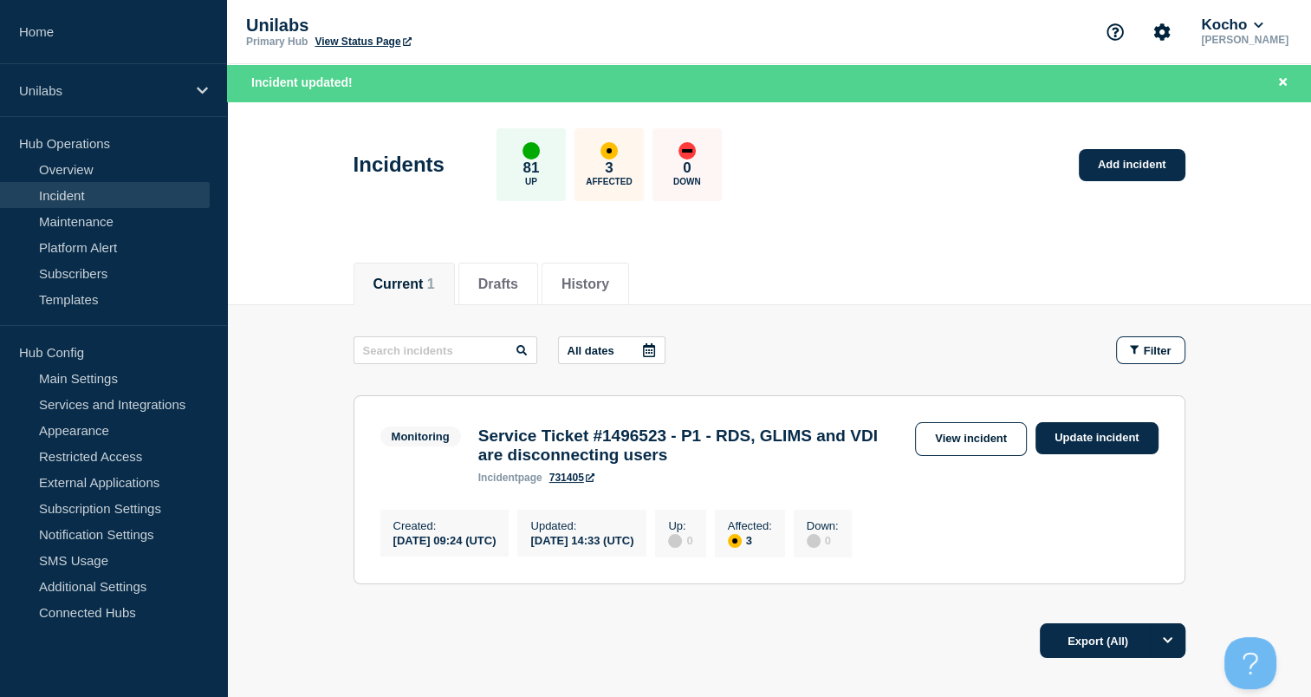
click at [132, 662] on aside "Home Unilabs Hub Operations Overview Incident Maintenance Platform Alert Subscr…" at bounding box center [113, 348] width 227 height 697
click at [478, 627] on div "Export (All)" at bounding box center [770, 634] width 832 height 49
drag, startPoint x: 459, startPoint y: 669, endPoint x: 622, endPoint y: 605, distance: 175.1
click at [622, 605] on div "Current Drafts History Current 1 Drafts History All dates Filter Monitoring 3 A…" at bounding box center [769, 517] width 1084 height 544
drag, startPoint x: 622, startPoint y: 605, endPoint x: 555, endPoint y: 639, distance: 75.6
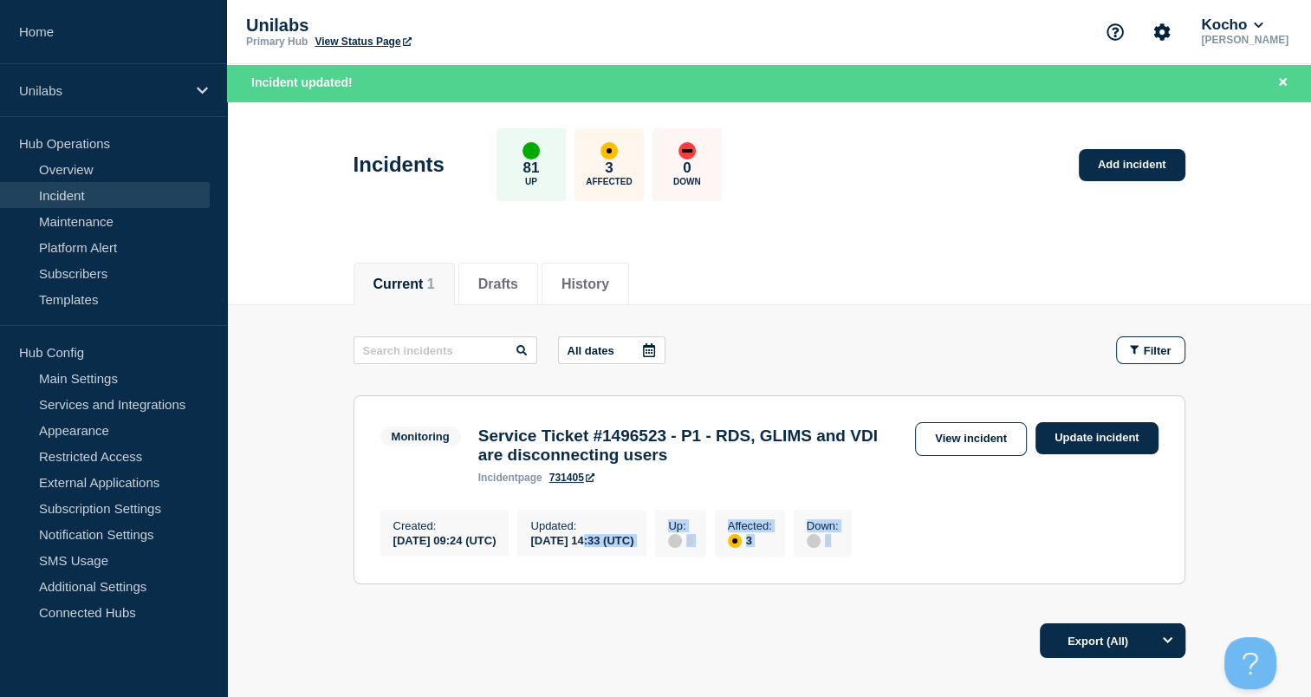
click at [555, 639] on div "Export (All)" at bounding box center [770, 634] width 832 height 49
drag, startPoint x: 555, startPoint y: 639, endPoint x: 521, endPoint y: 661, distance: 40.6
click at [521, 660] on div "Export (All)" at bounding box center [770, 634] width 832 height 49
click at [551, 639] on div "Export (All)" at bounding box center [770, 634] width 832 height 49
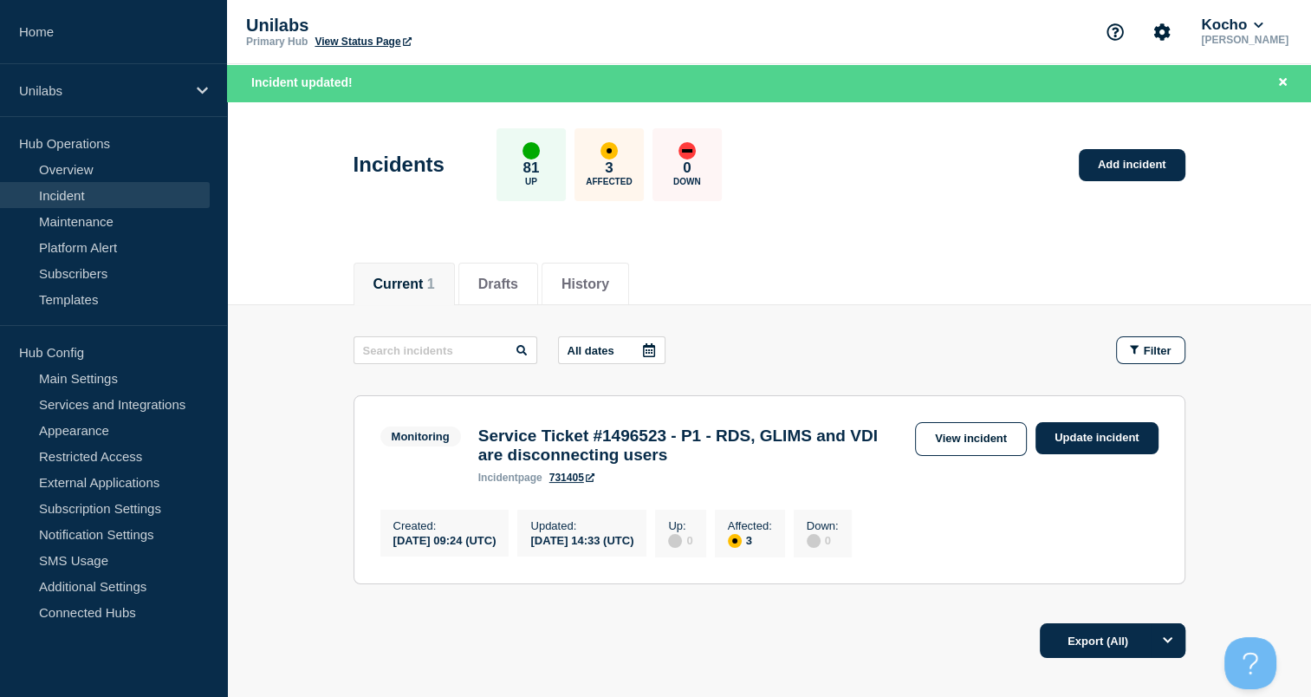
drag, startPoint x: 457, startPoint y: 663, endPoint x: 445, endPoint y: 662, distance: 12.2
click at [445, 660] on div "Export (All)" at bounding box center [770, 634] width 832 height 49
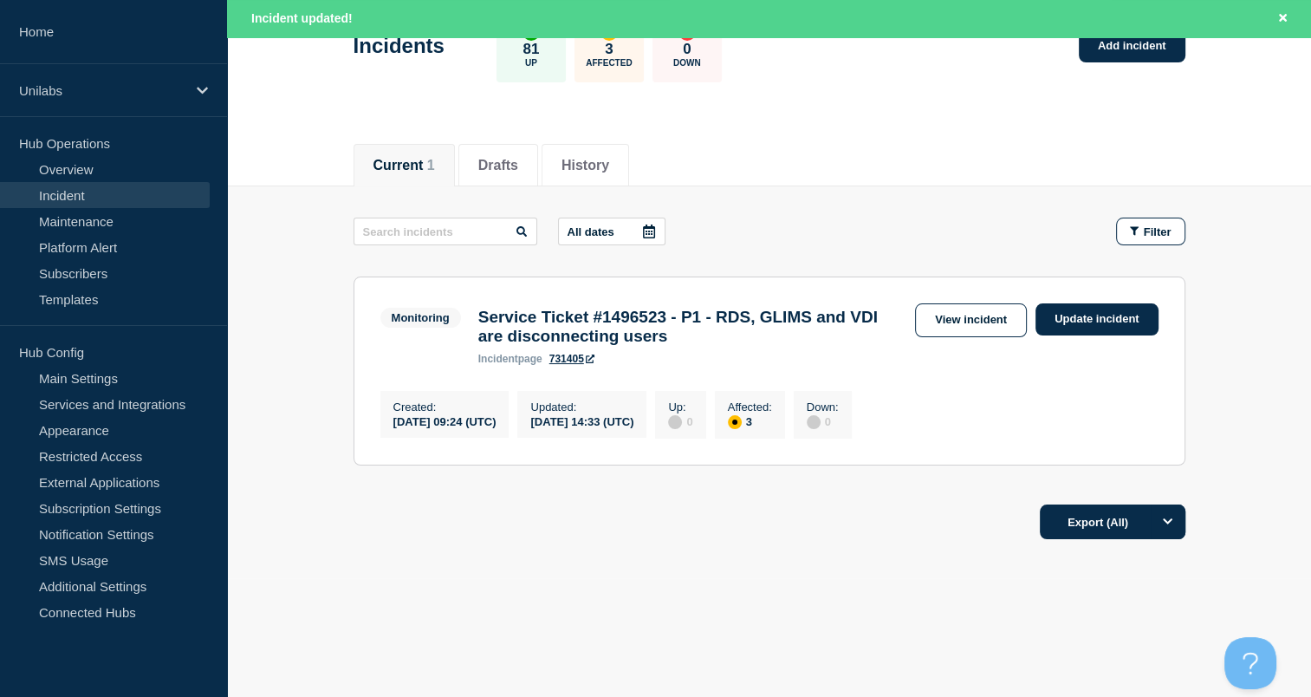
scroll to position [125, 0]
click at [972, 307] on link "View incident" at bounding box center [971, 320] width 112 height 34
